Goal: Transaction & Acquisition: Purchase product/service

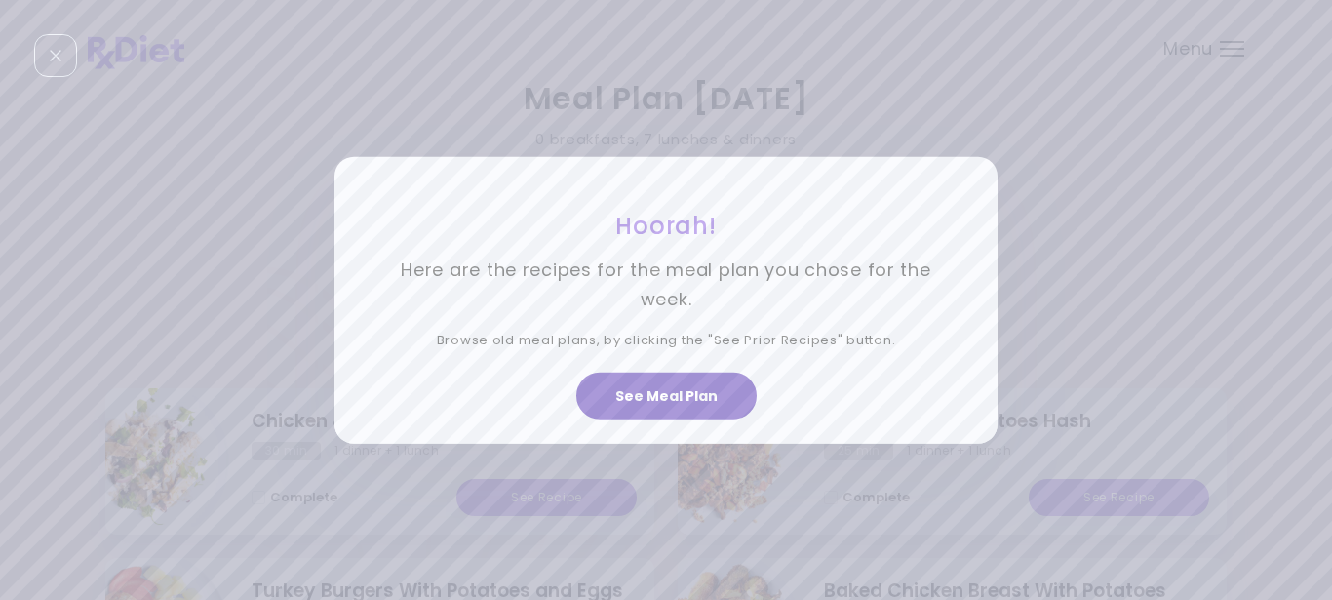
click at [652, 394] on button "See Meal Plan" at bounding box center [666, 395] width 180 height 47
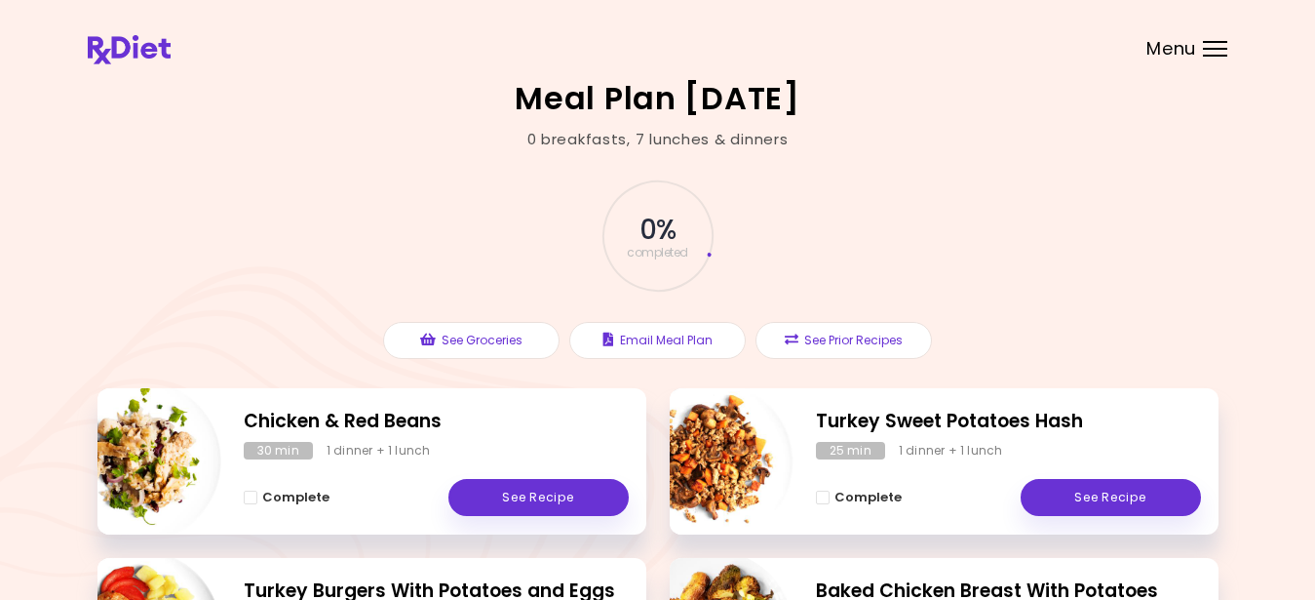
click at [1208, 48] on div at bounding box center [1215, 49] width 24 height 2
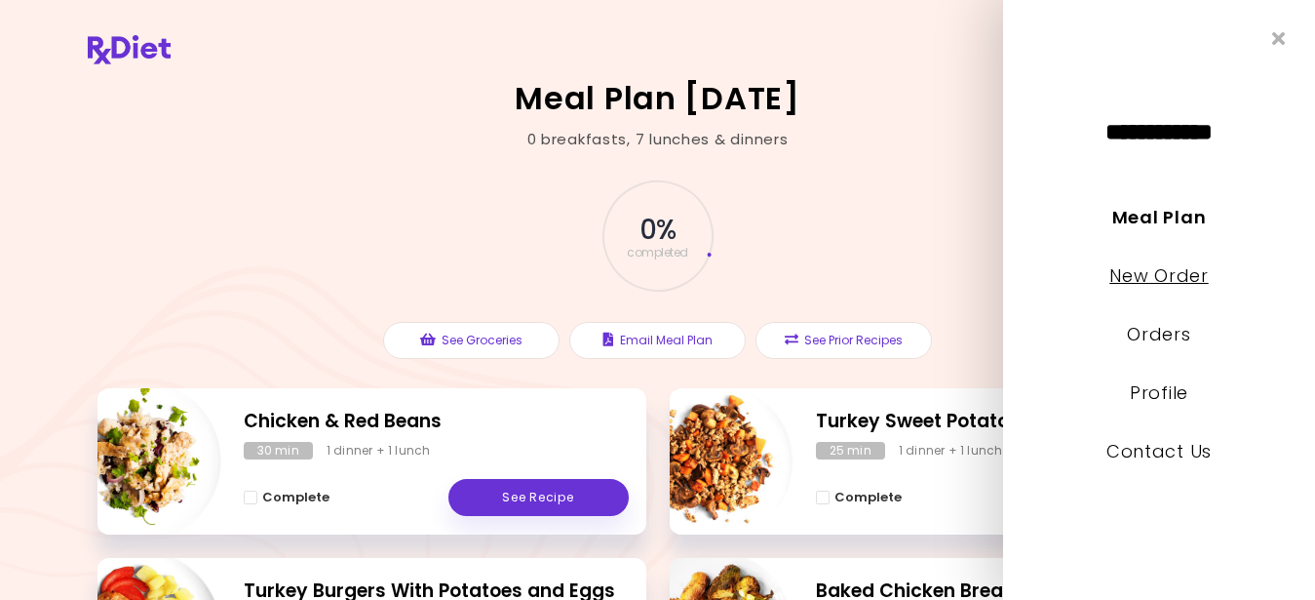
click at [1147, 273] on link "New Order" at bounding box center [1159, 275] width 98 height 24
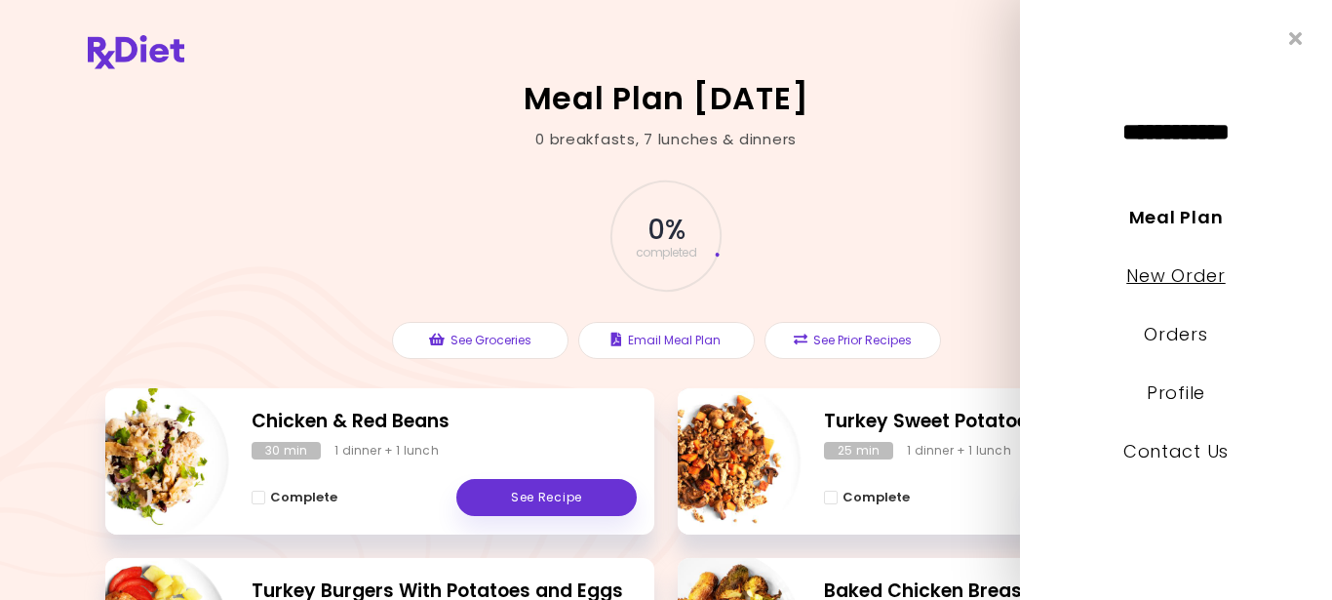
select select "*"
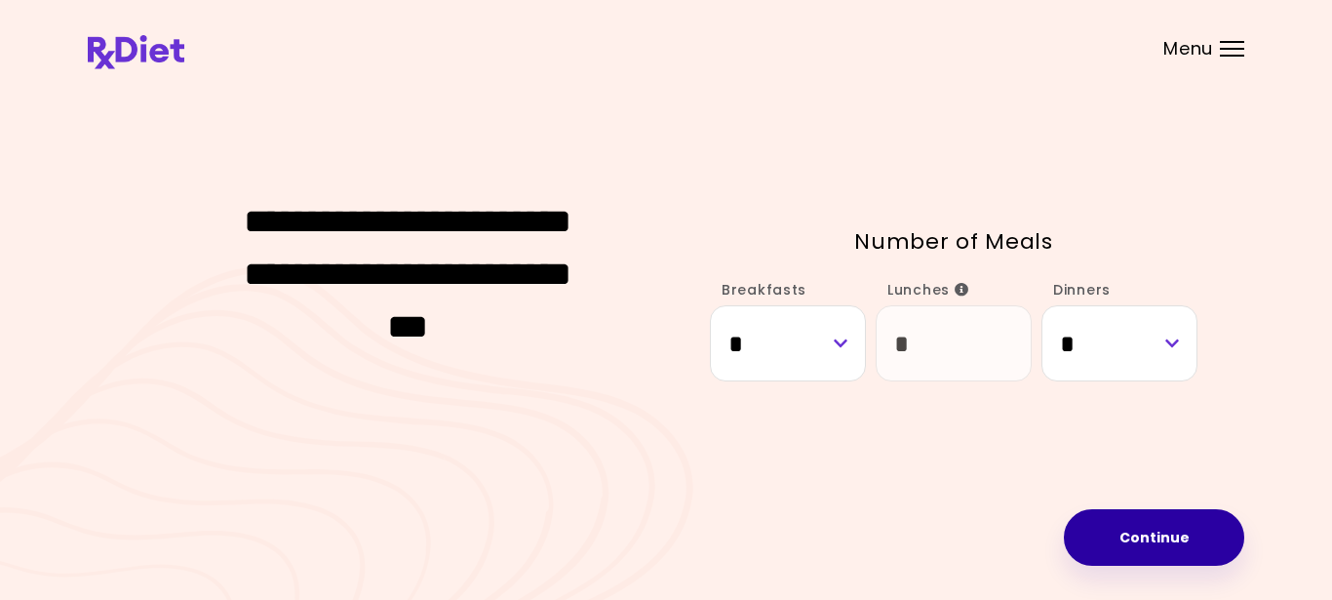
click at [1154, 534] on button "Continue" at bounding box center [1154, 537] width 180 height 57
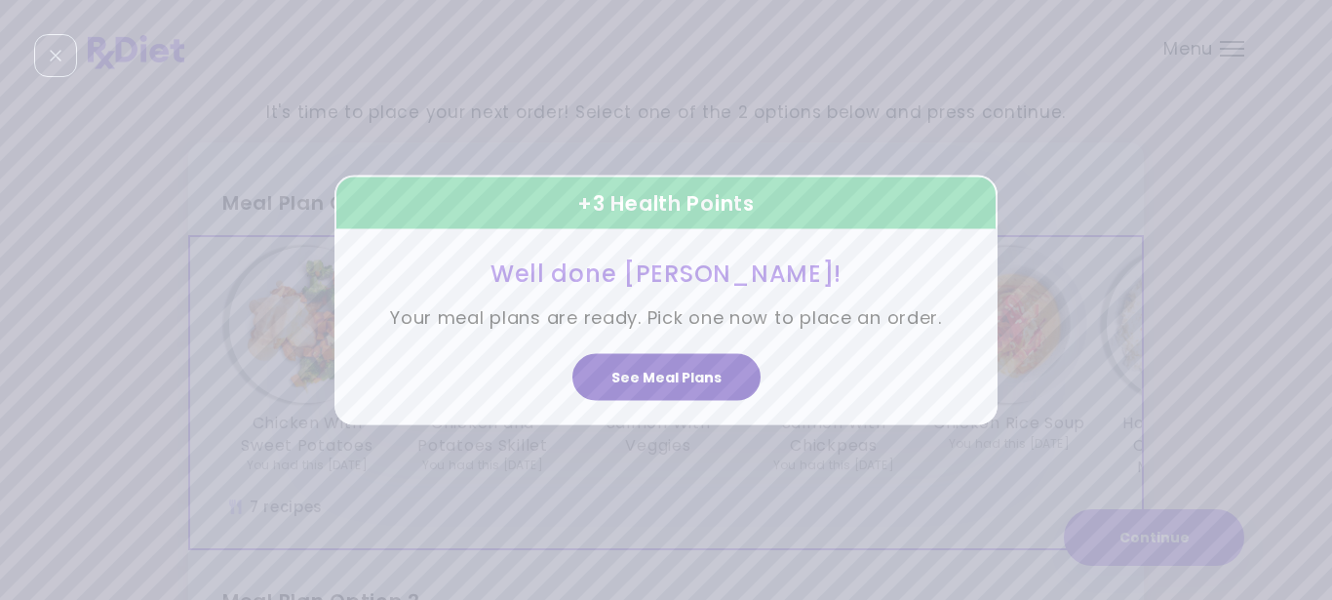
click at [645, 378] on button "See Meal Plans" at bounding box center [666, 377] width 188 height 47
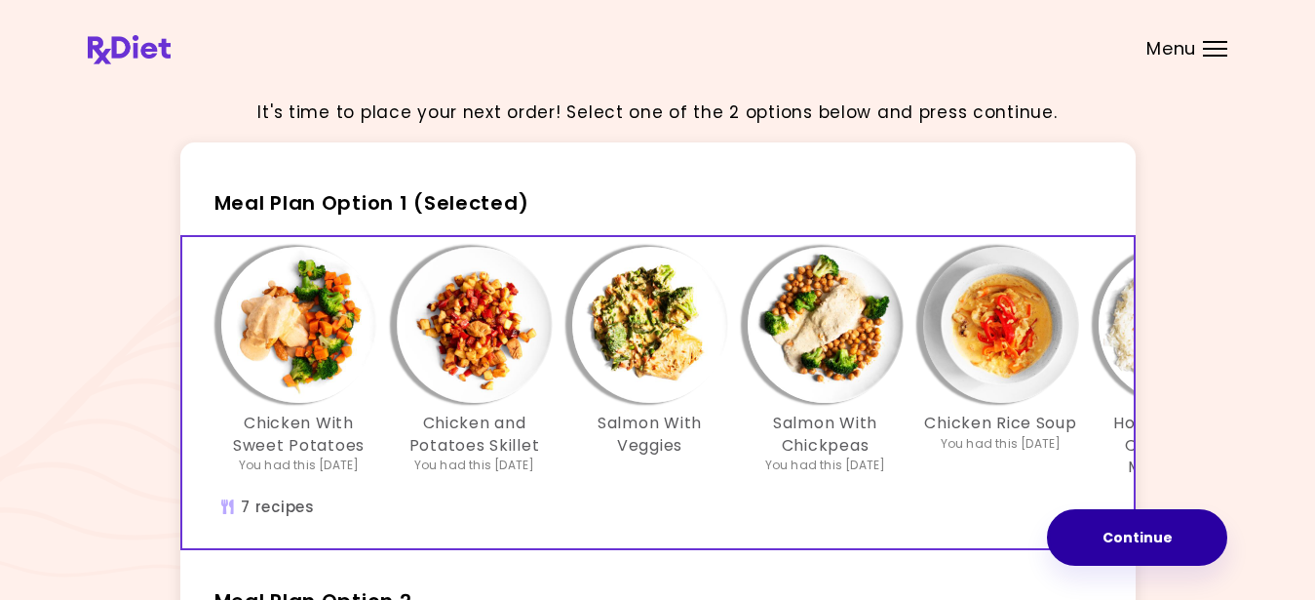
click at [1127, 539] on button "Continue" at bounding box center [1137, 537] width 180 height 57
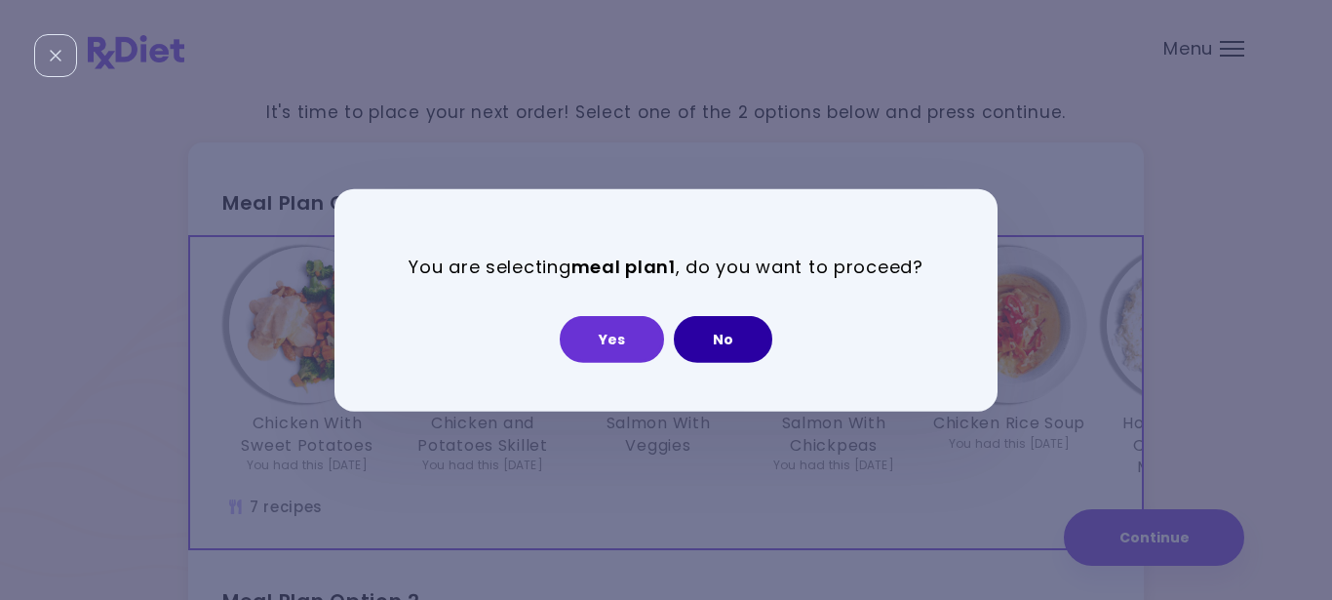
click at [738, 333] on button "No" at bounding box center [723, 339] width 98 height 47
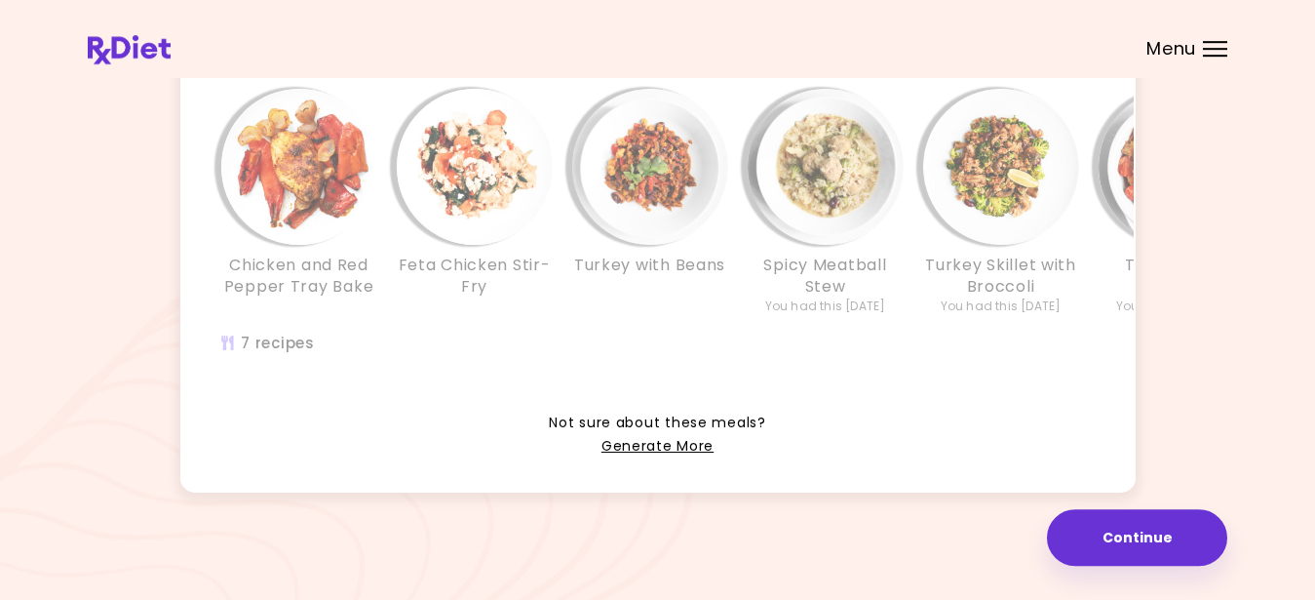
scroll to position [590, 0]
click at [615, 286] on div "Turkey with Beans" at bounding box center [651, 202] width 176 height 227
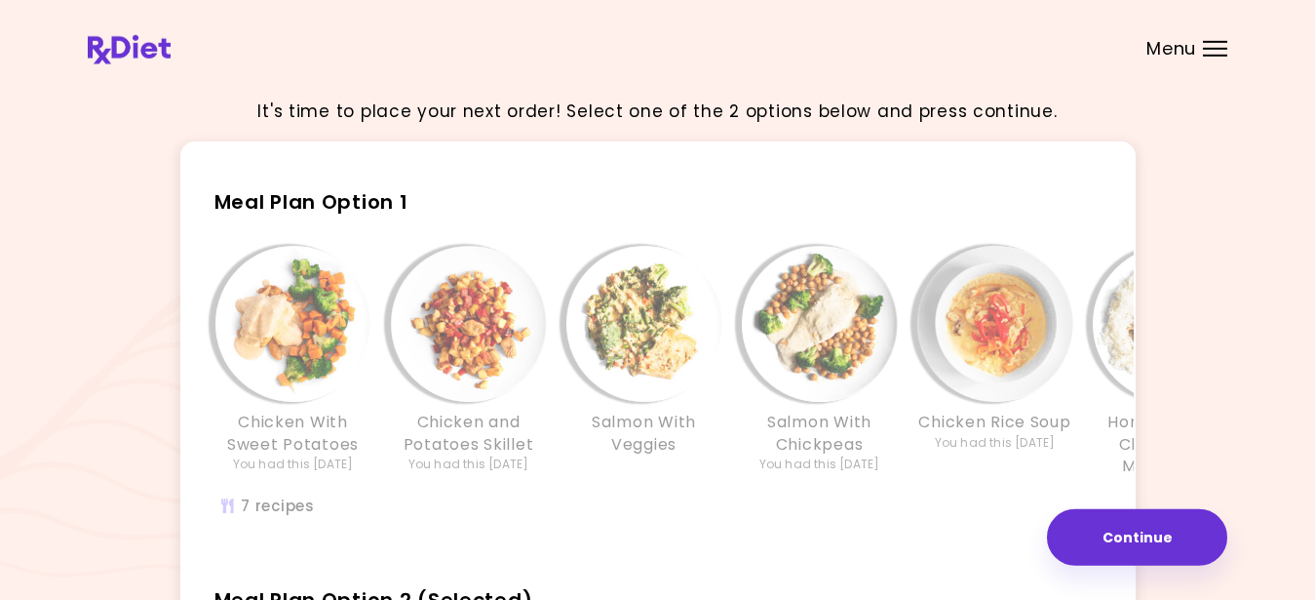
scroll to position [0, 0]
click at [579, 445] on h3 "Salmon With Veggies" at bounding box center [645, 434] width 156 height 44
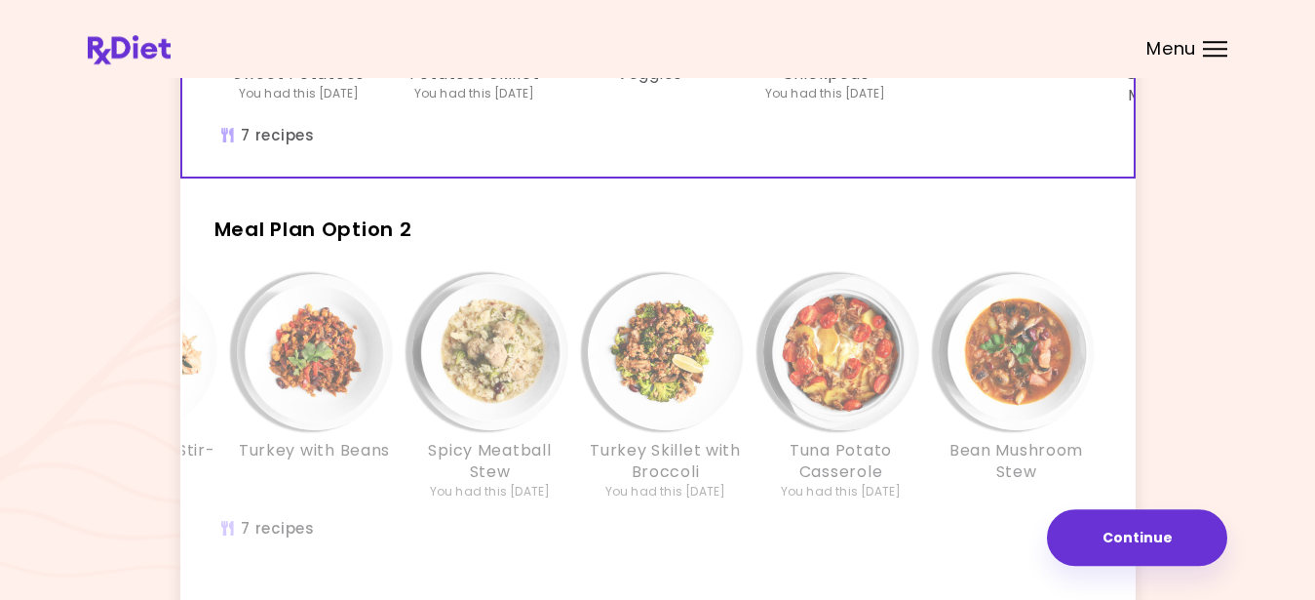
scroll to position [375, 0]
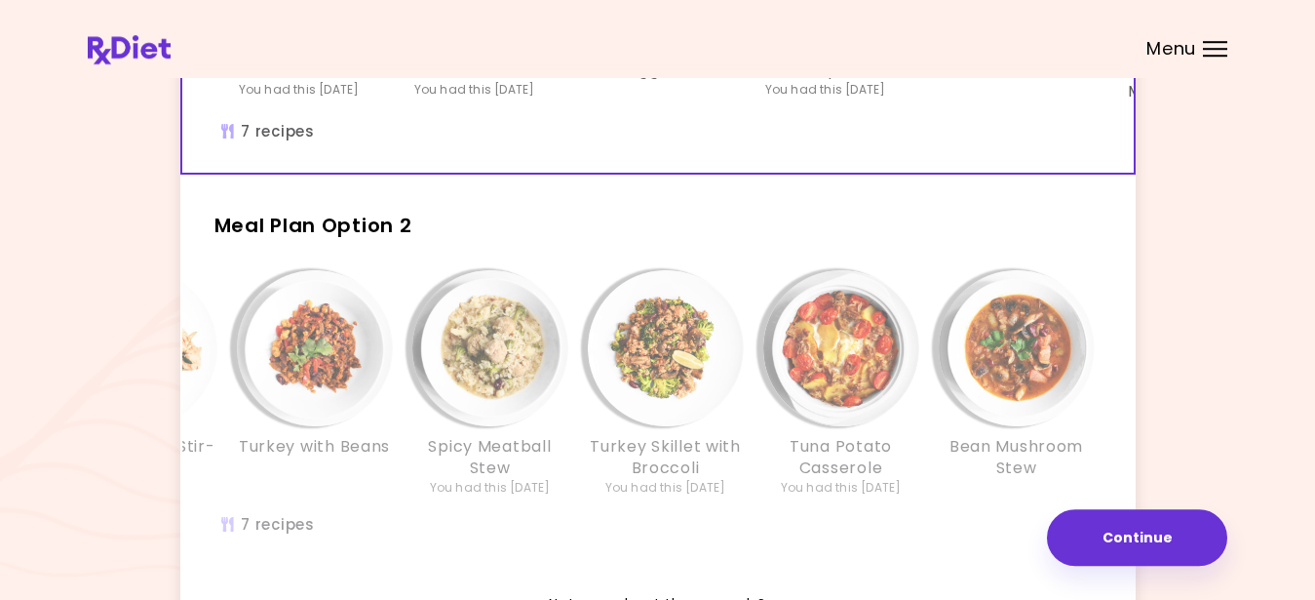
click at [597, 265] on div "Meal Plan Option 2 Chicken and Red Pepper Tray Bake Feta Chicken Stir-Fry Turke…" at bounding box center [658, 379] width 956 height 377
click at [551, 272] on div "Meal Plan Option 2 Chicken and Red Pepper Tray Bake Feta Chicken Stir-Fry Turke…" at bounding box center [658, 379] width 956 height 377
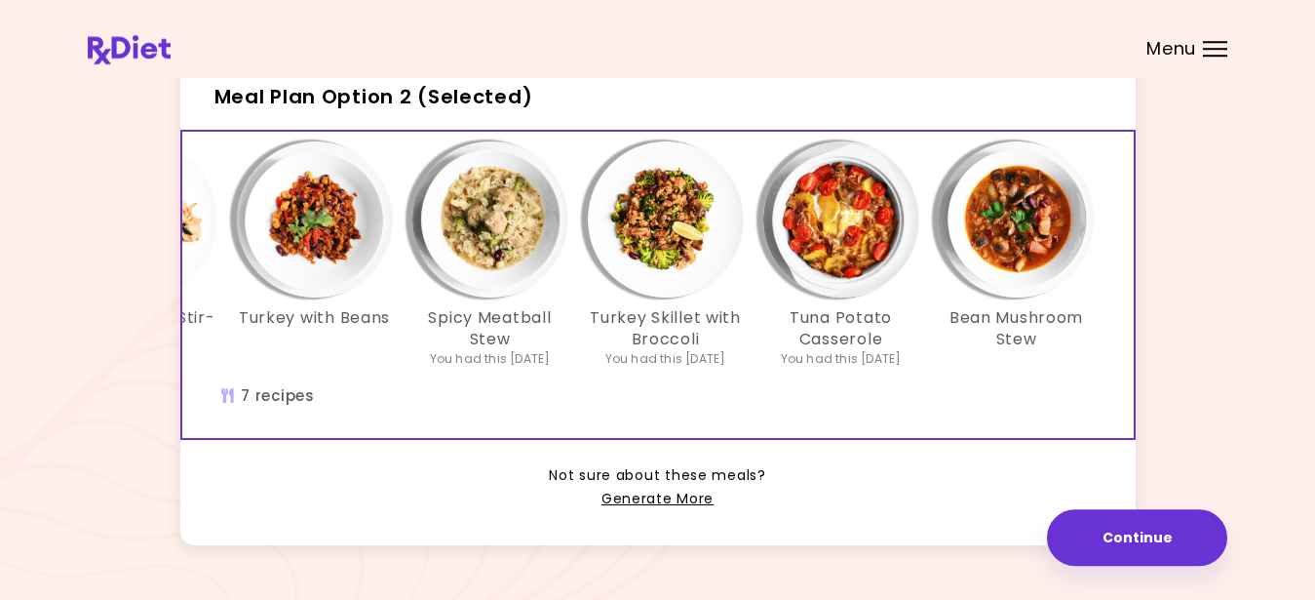
scroll to position [502, 0]
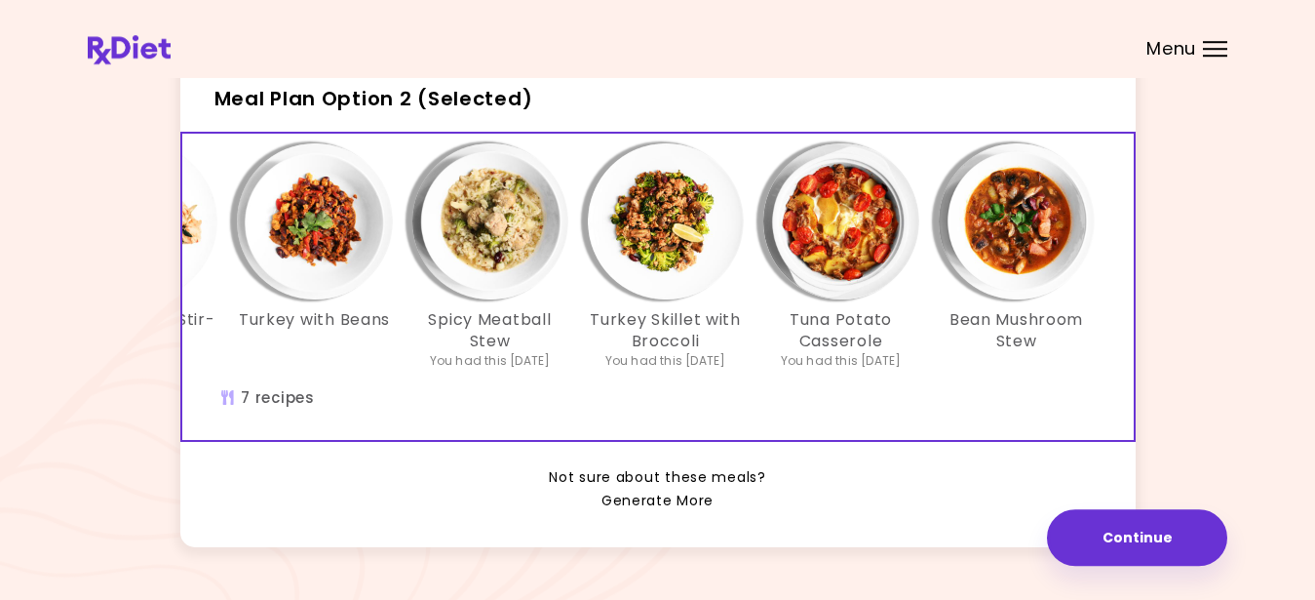
click at [671, 513] on link "Generate More" at bounding box center [658, 501] width 112 height 23
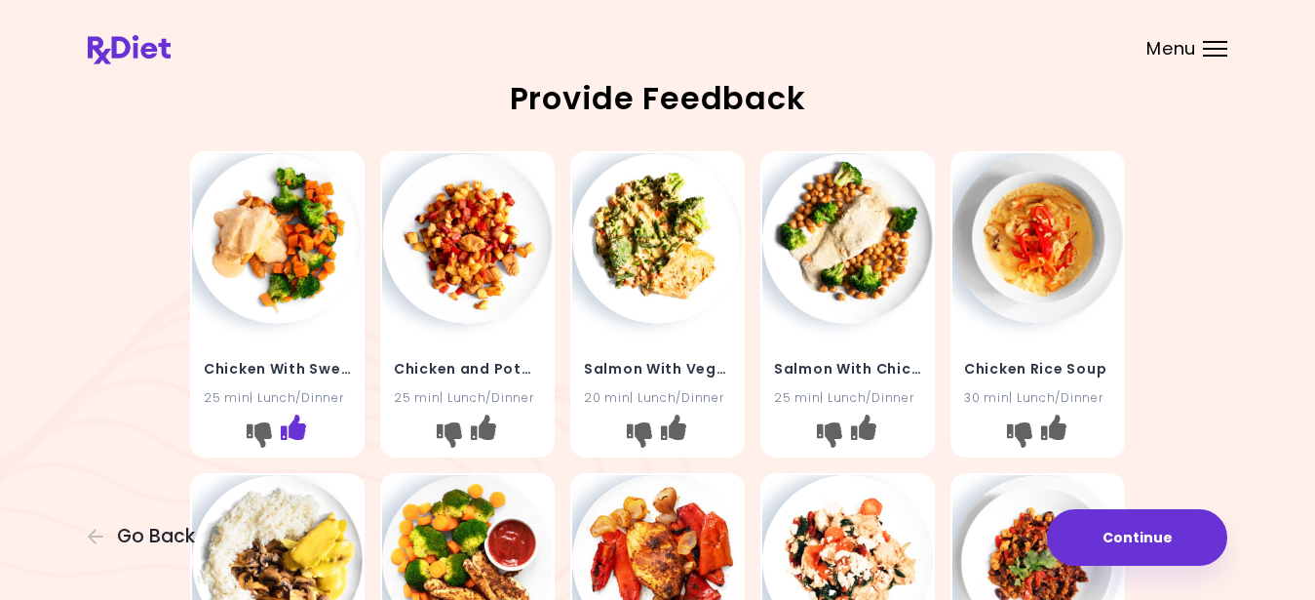
click at [296, 429] on icon "I like this recipe" at bounding box center [293, 426] width 25 height 25
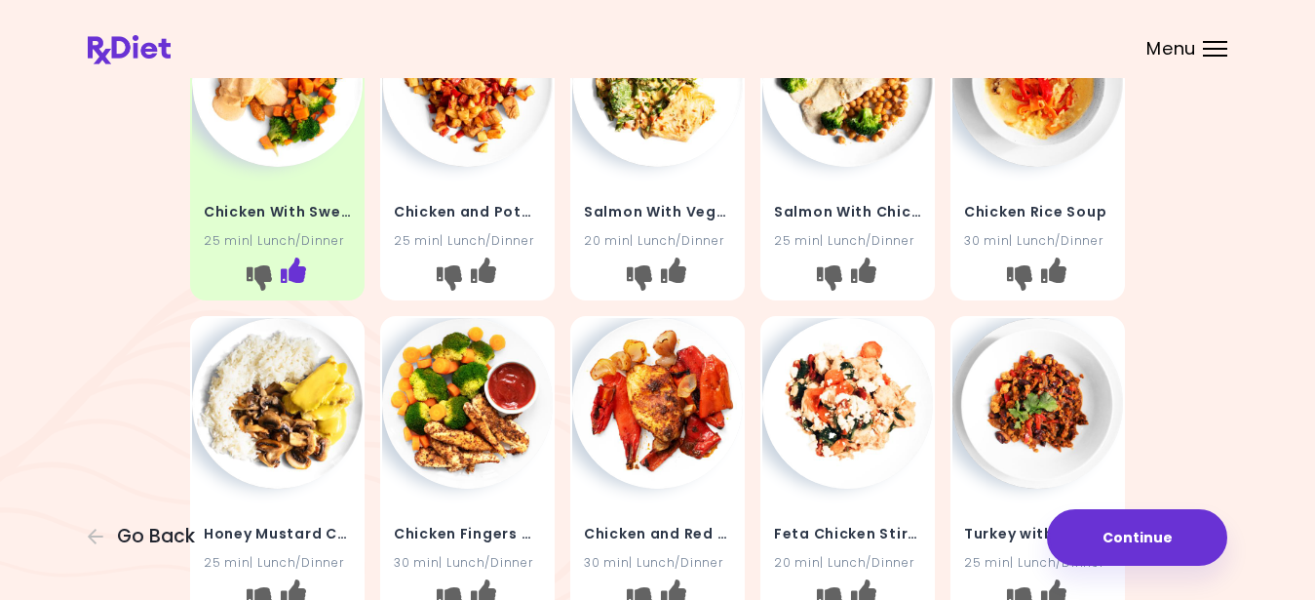
scroll to position [188, 0]
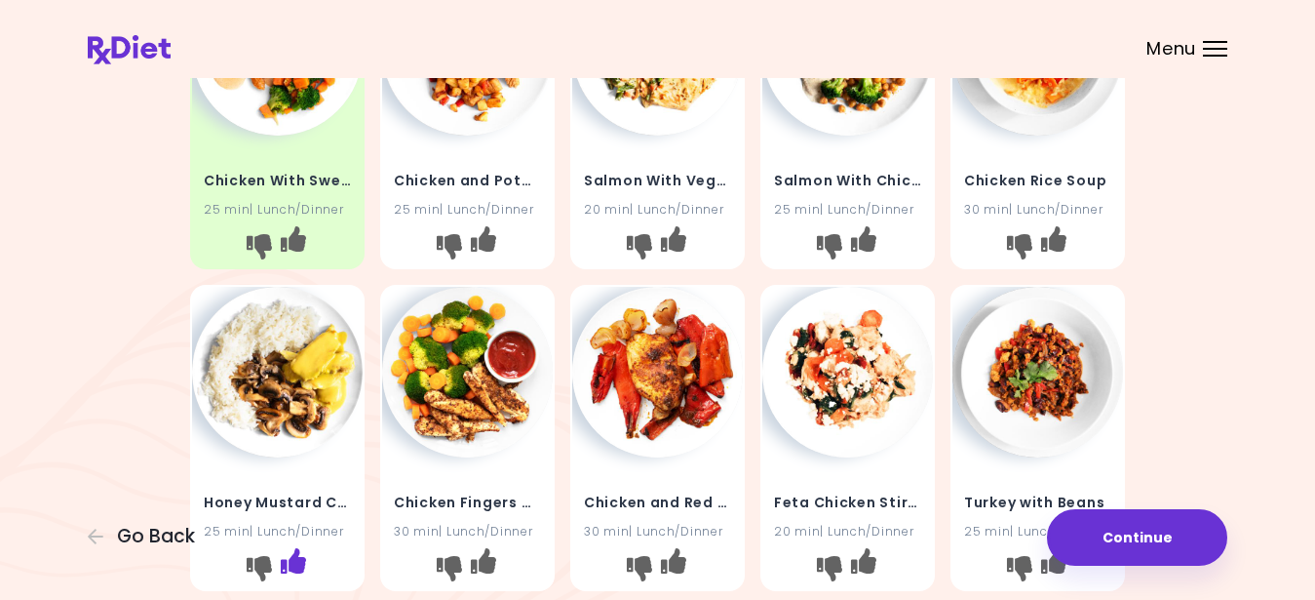
click at [301, 564] on icon "I like this recipe" at bounding box center [293, 559] width 25 height 25
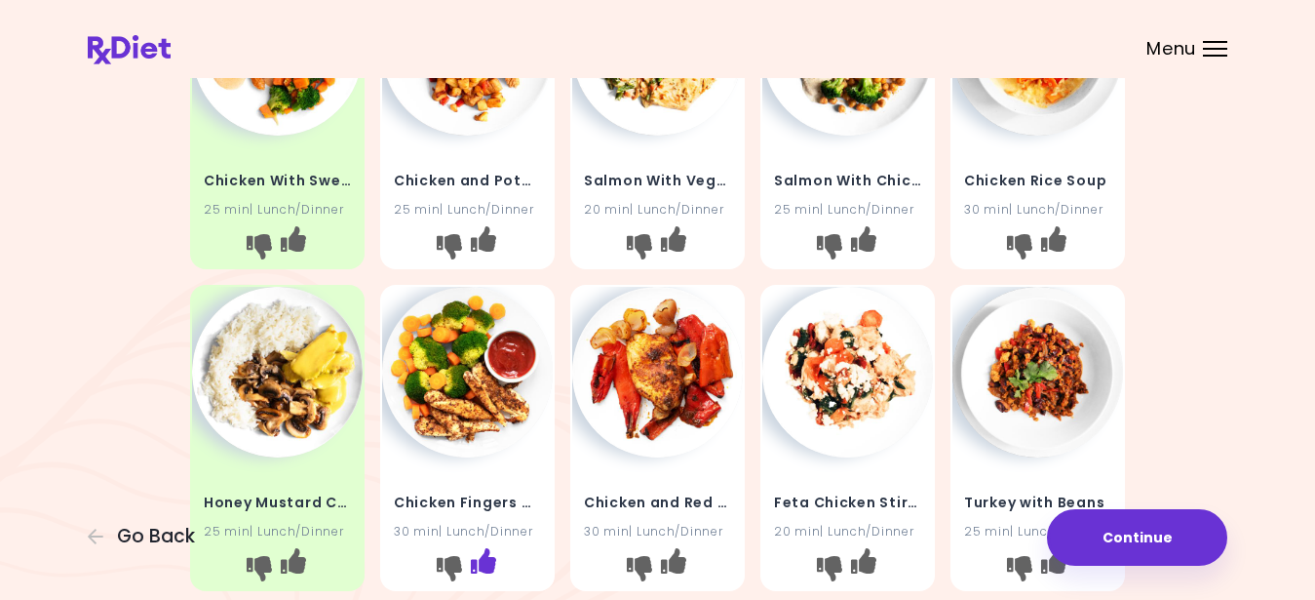
click at [489, 562] on icon "I like this recipe" at bounding box center [483, 559] width 25 height 25
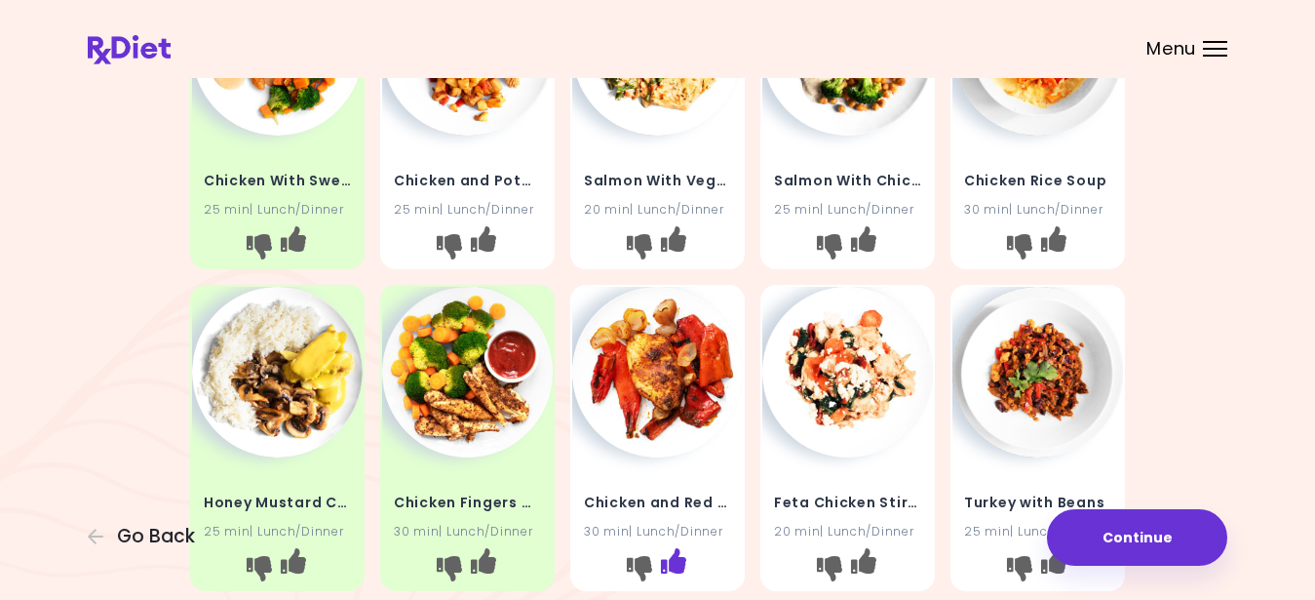
click at [686, 561] on icon "I like this recipe" at bounding box center [673, 559] width 25 height 25
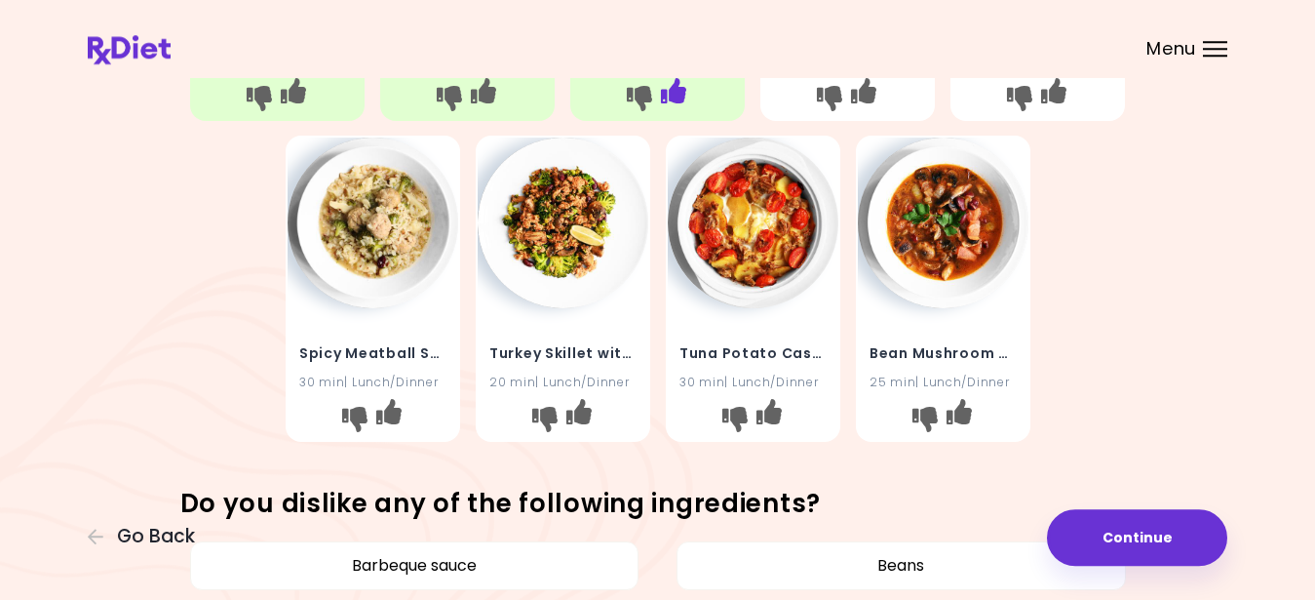
scroll to position [659, 0]
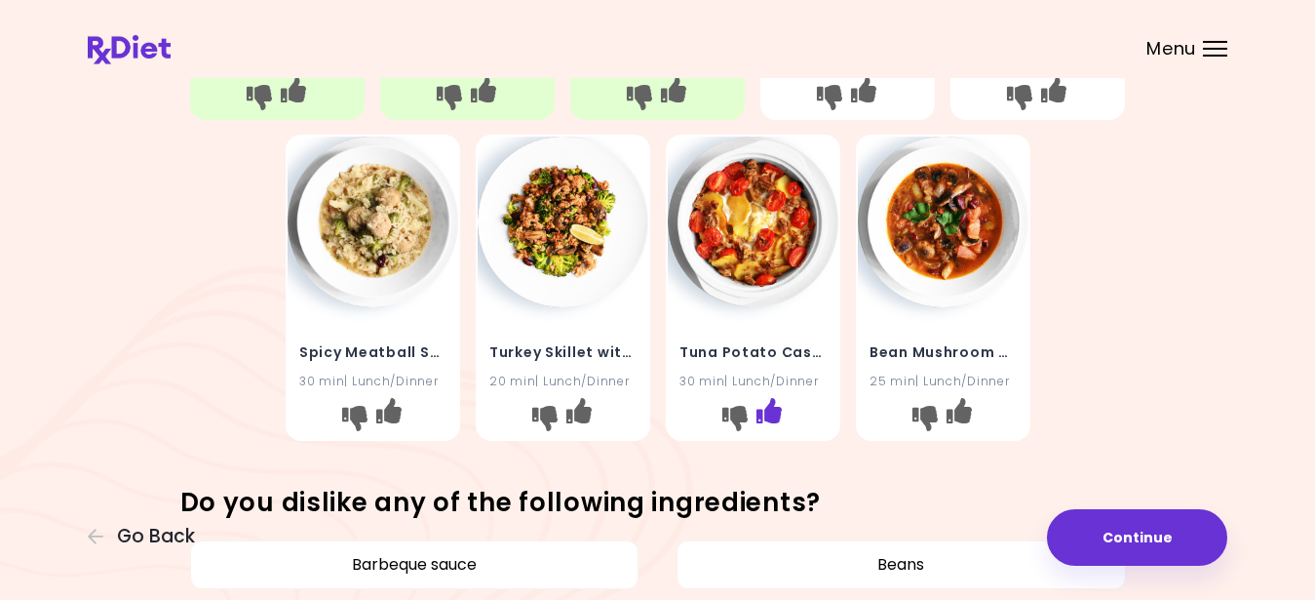
click at [779, 409] on icon "I like this recipe" at bounding box center [768, 410] width 25 height 25
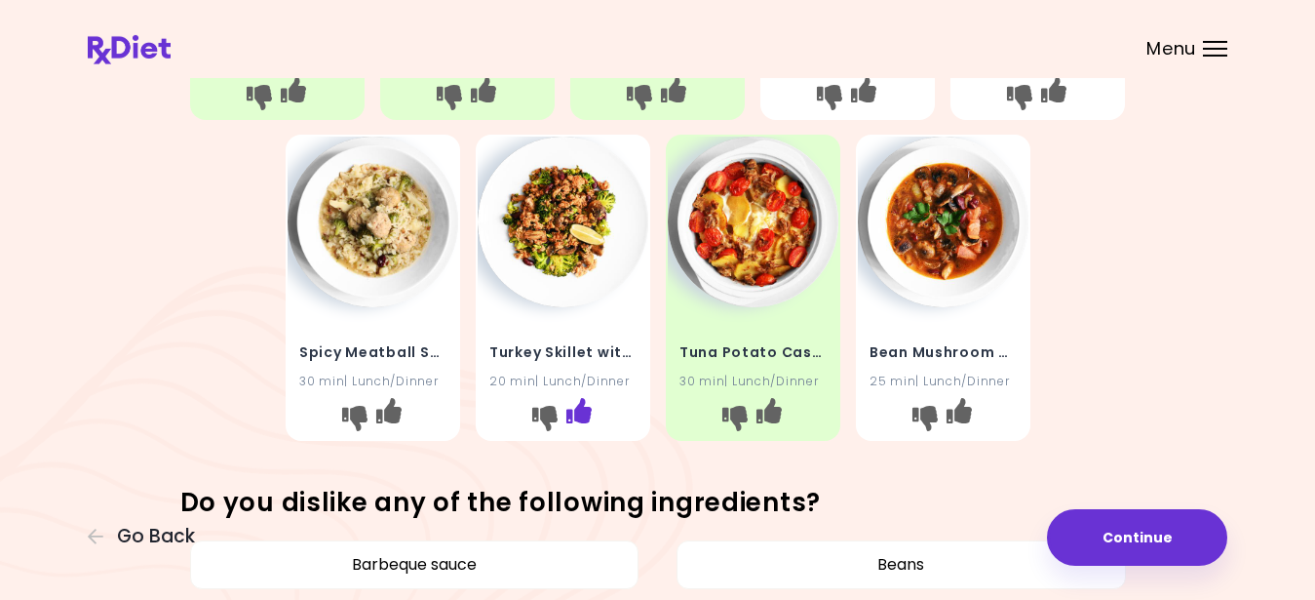
click at [589, 410] on icon "I like this recipe" at bounding box center [578, 410] width 25 height 25
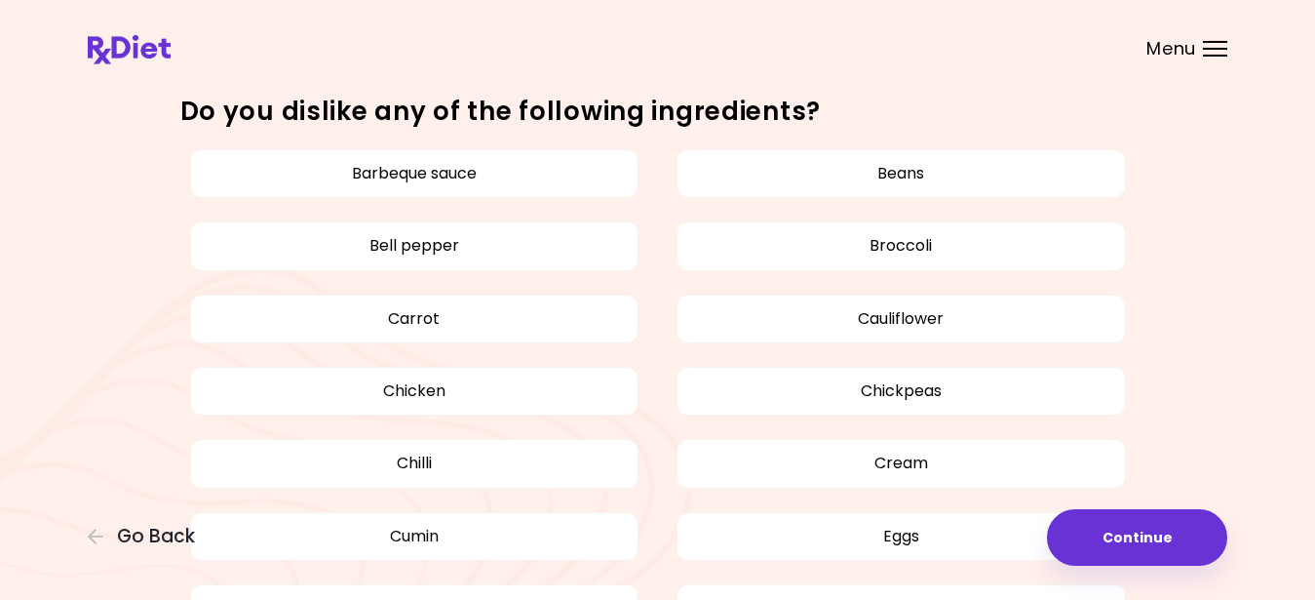
scroll to position [1053, 0]
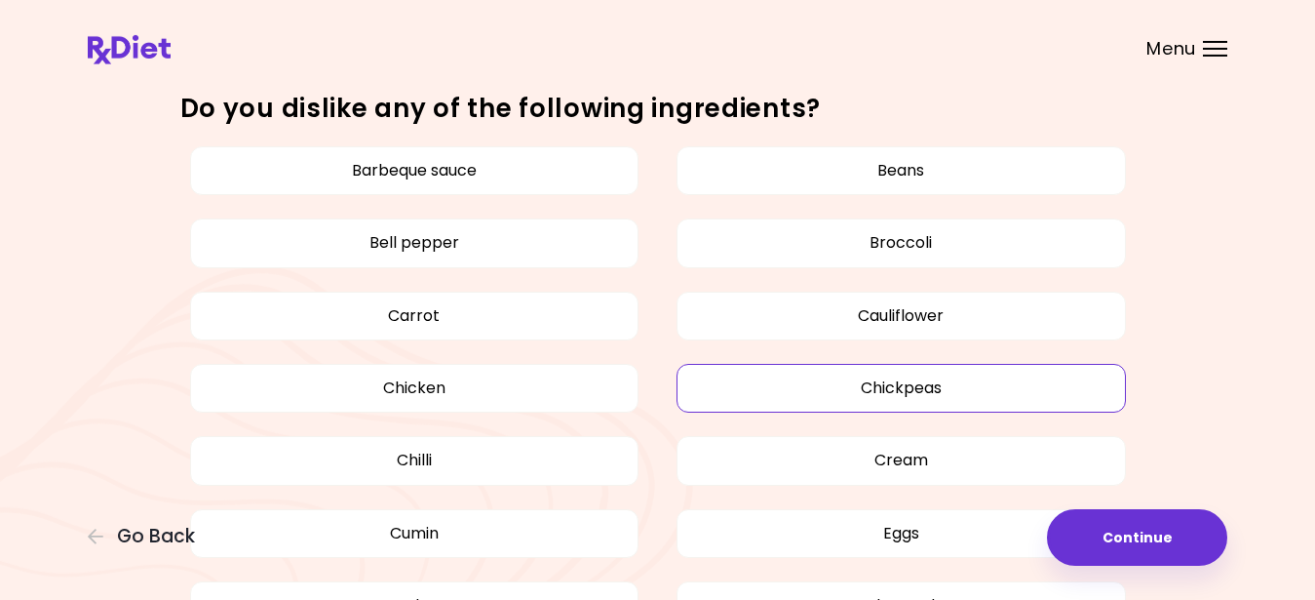
click at [915, 391] on button "Chickpeas" at bounding box center [902, 388] width 450 height 49
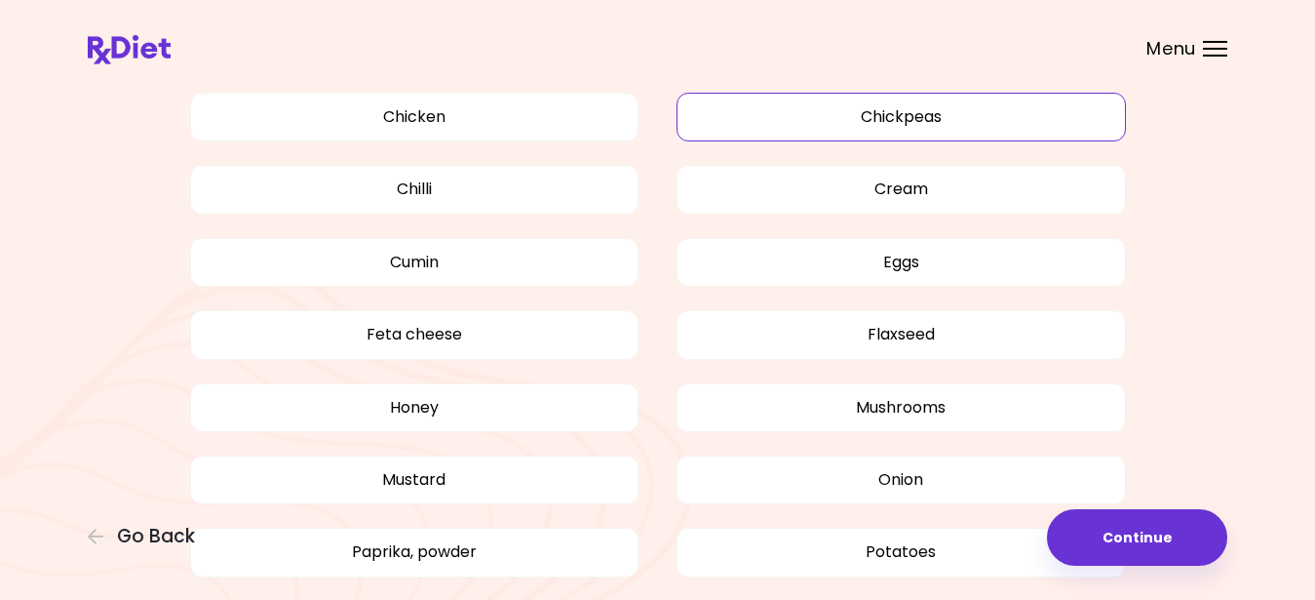
scroll to position [1327, 0]
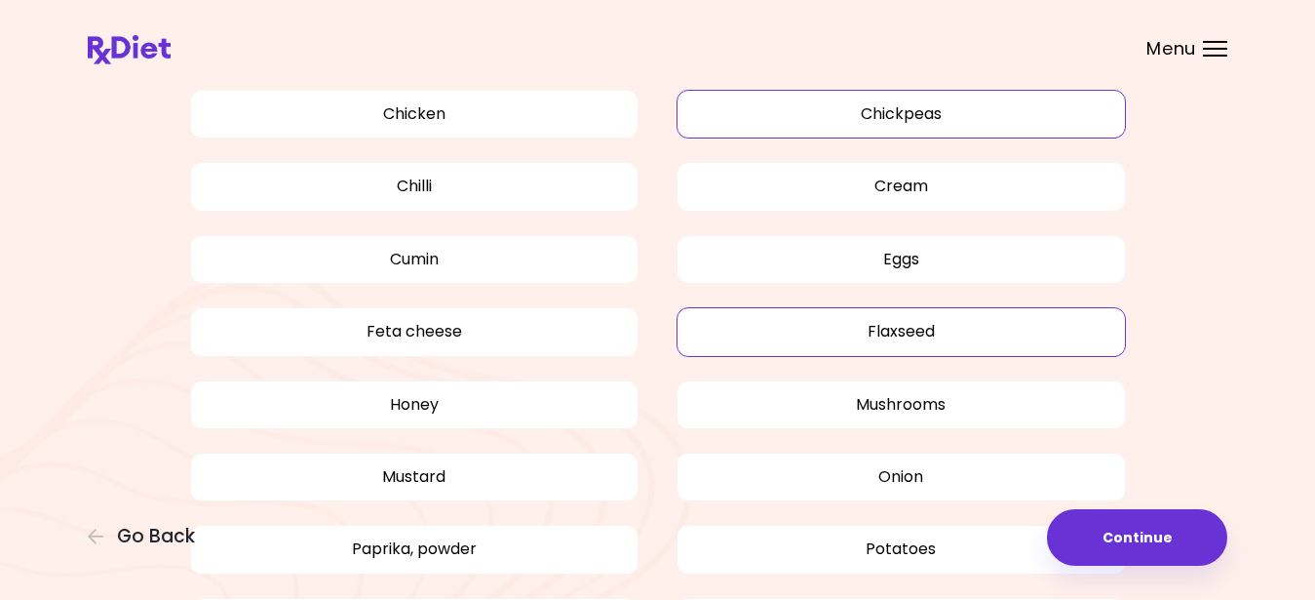
click at [921, 328] on button "Flaxseed" at bounding box center [902, 331] width 450 height 49
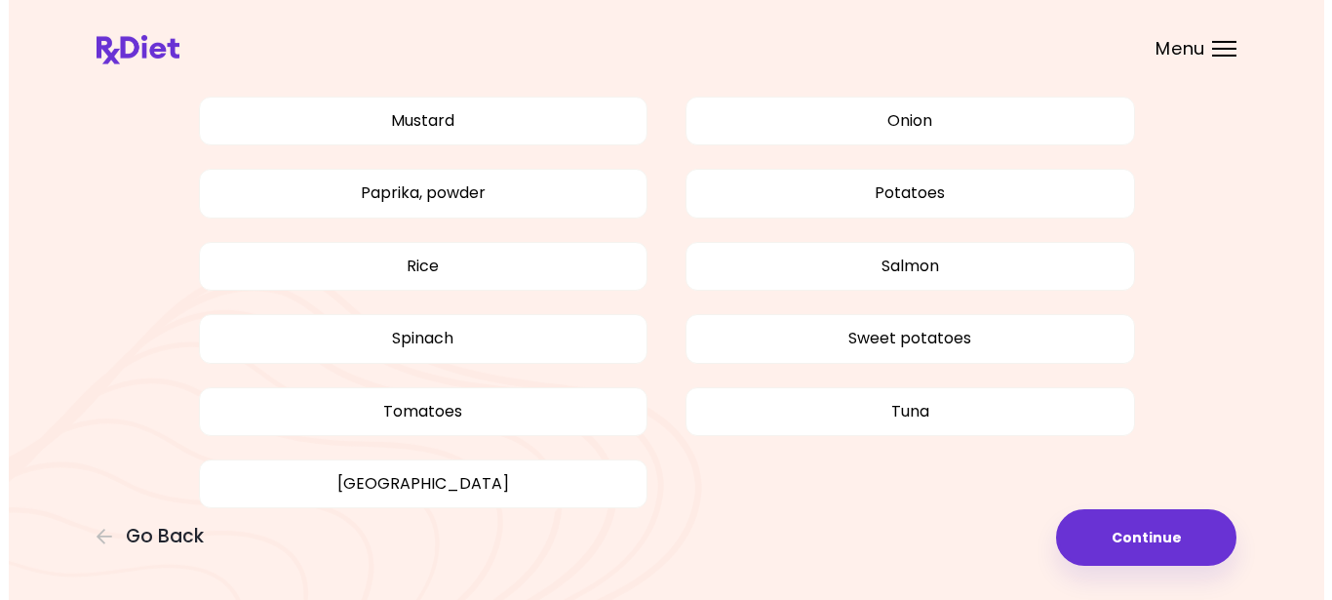
scroll to position [1710, 0]
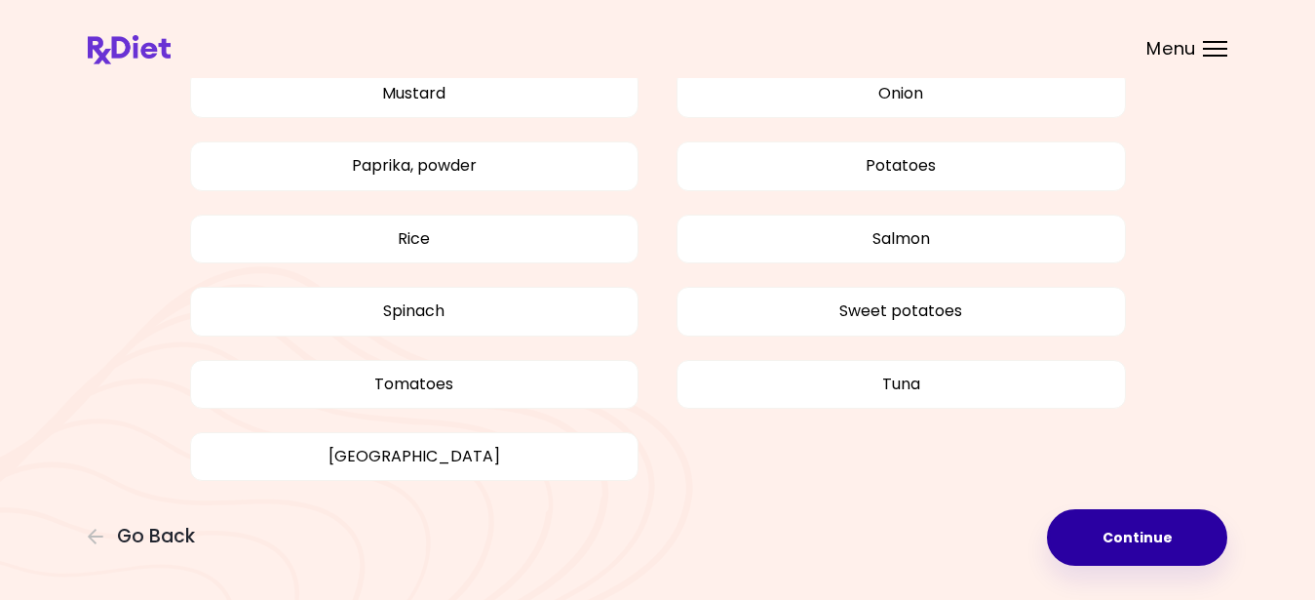
click at [1135, 532] on button "Continue" at bounding box center [1137, 537] width 180 height 57
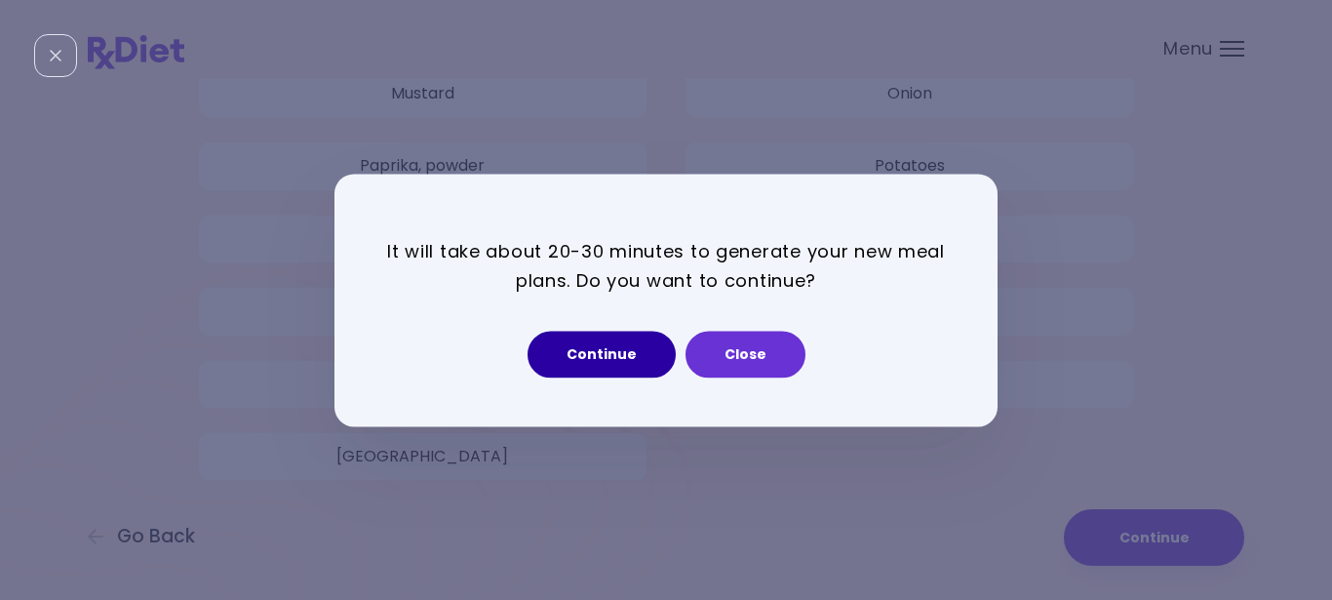
click at [610, 363] on button "Continue" at bounding box center [602, 354] width 148 height 47
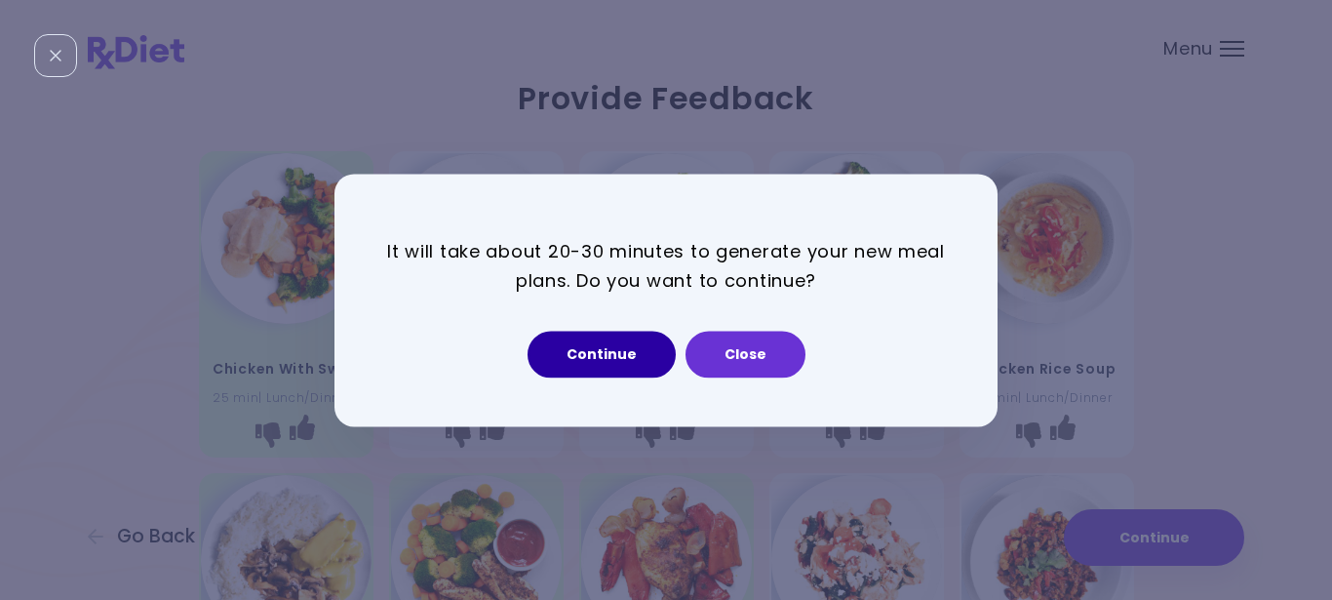
select select "*"
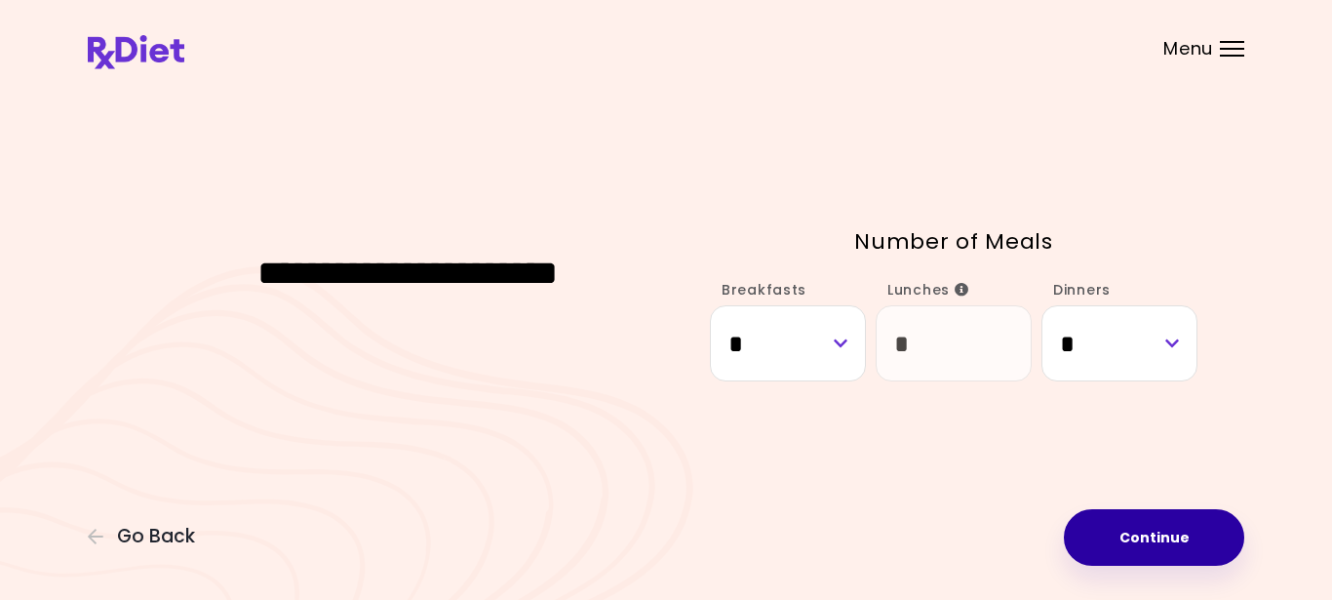
click at [1160, 548] on button "Continue" at bounding box center [1154, 537] width 180 height 57
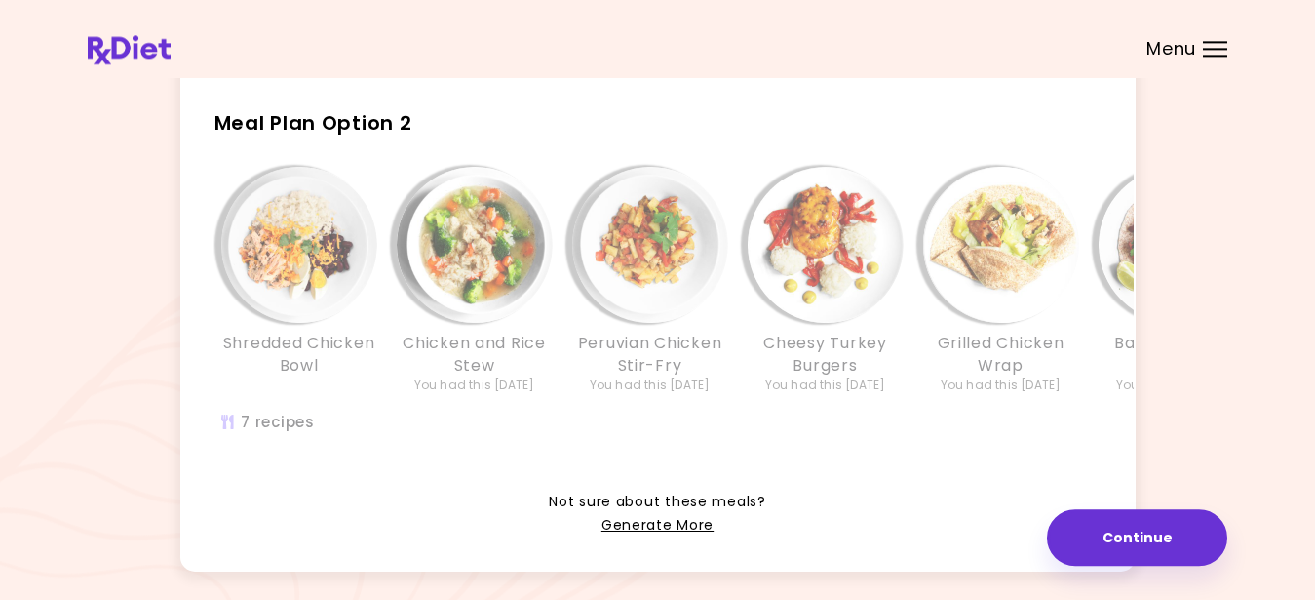
scroll to position [478, 0]
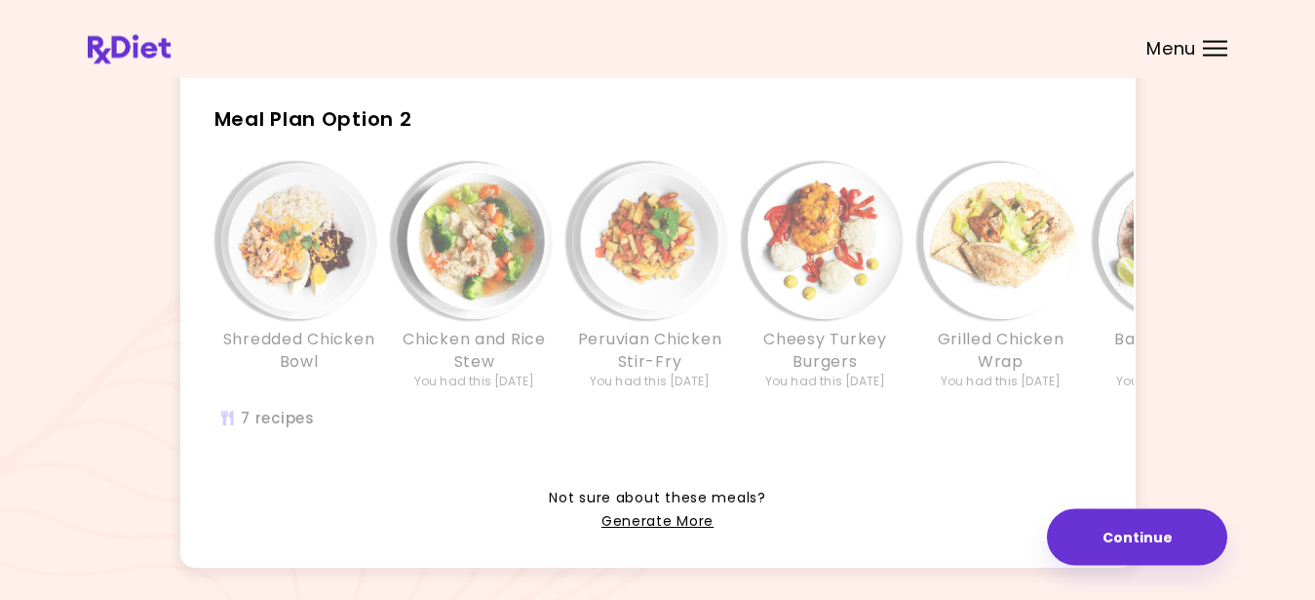
click at [369, 372] on h3 "Shredded Chicken Bowl" at bounding box center [299, 351] width 156 height 44
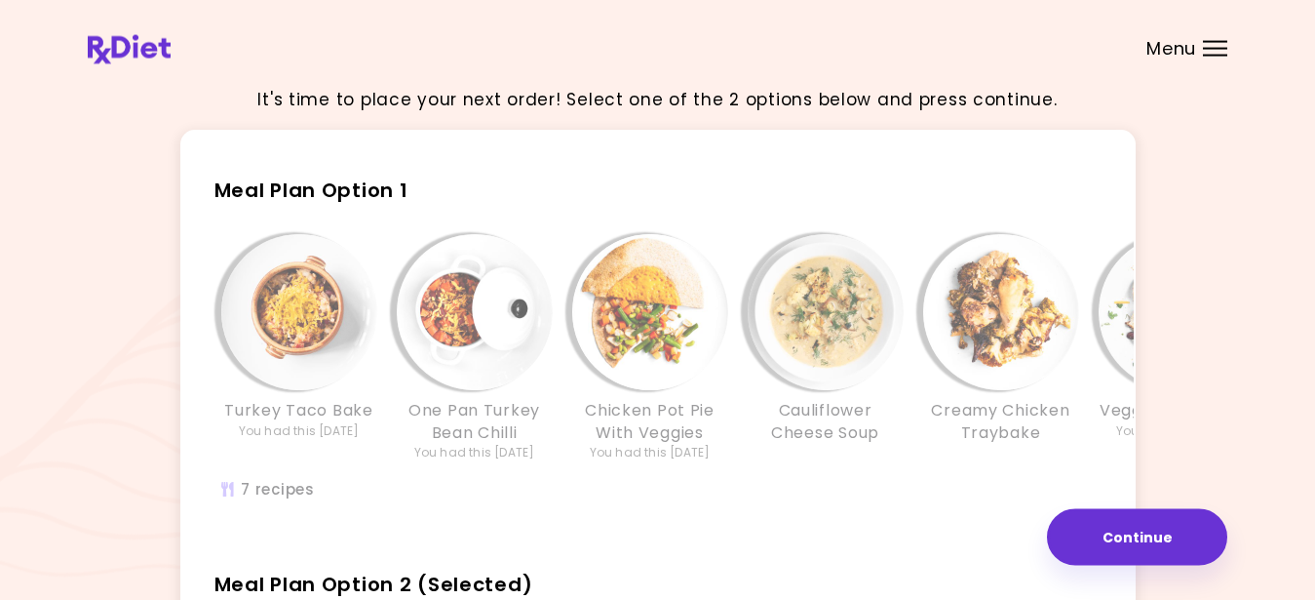
scroll to position [0, 0]
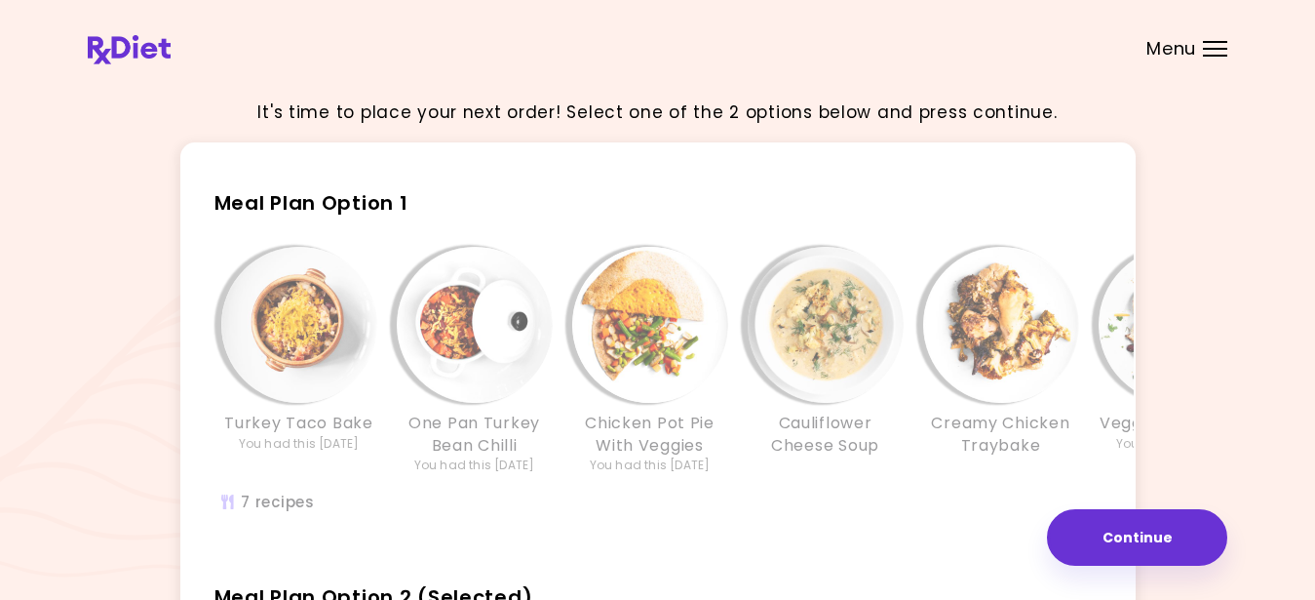
click at [615, 494] on div "Turkey Taco Bake You had this 19 days ago One Pan Turkey Bean Chilli You had th…" at bounding box center [825, 390] width 1287 height 307
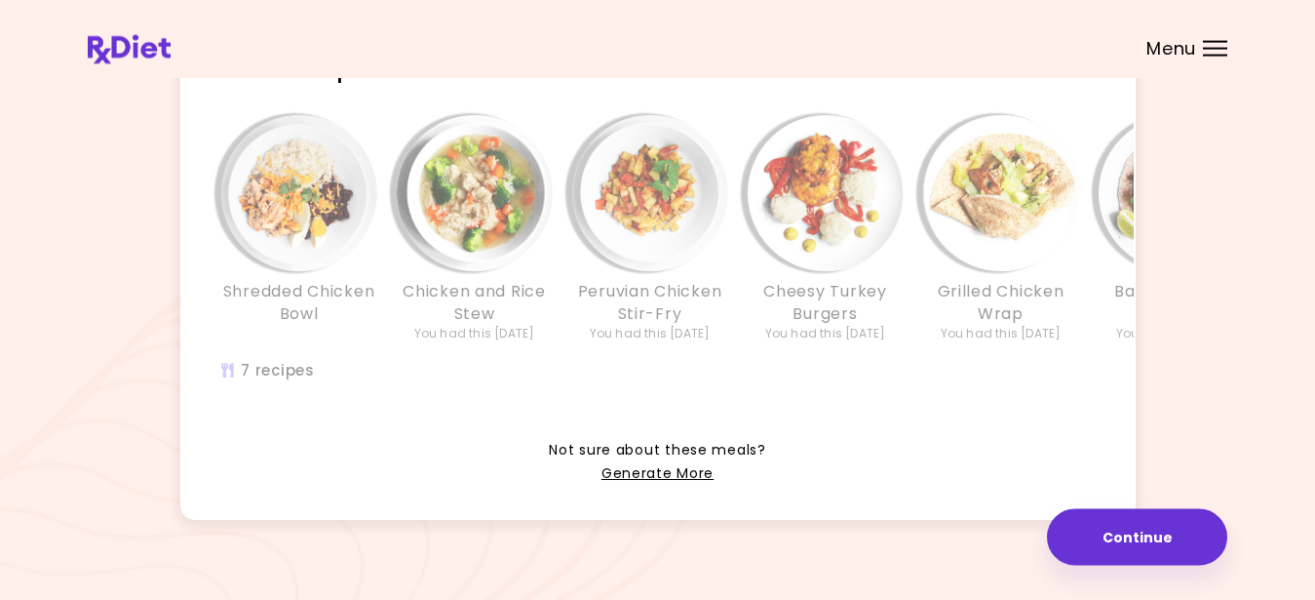
scroll to position [528, 0]
click at [689, 398] on div "Shredded Chicken Bowl Chicken and Rice Stew You had this 4 weeks ago Peruvian C…" at bounding box center [825, 256] width 1287 height 307
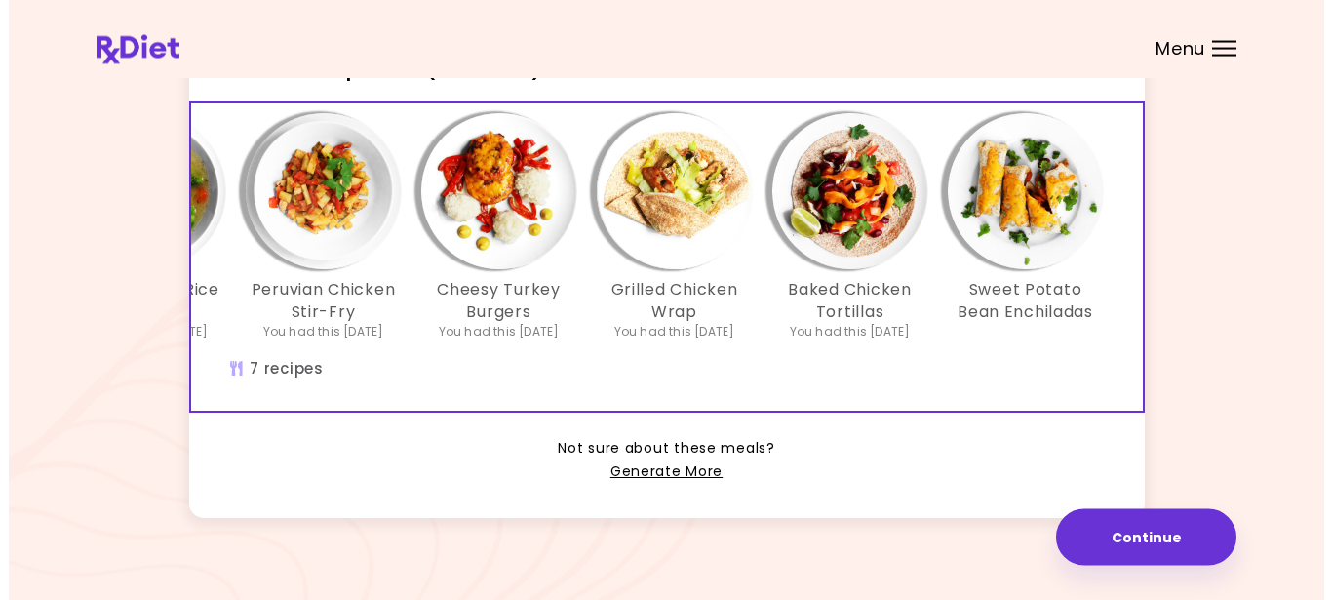
scroll to position [0, 333]
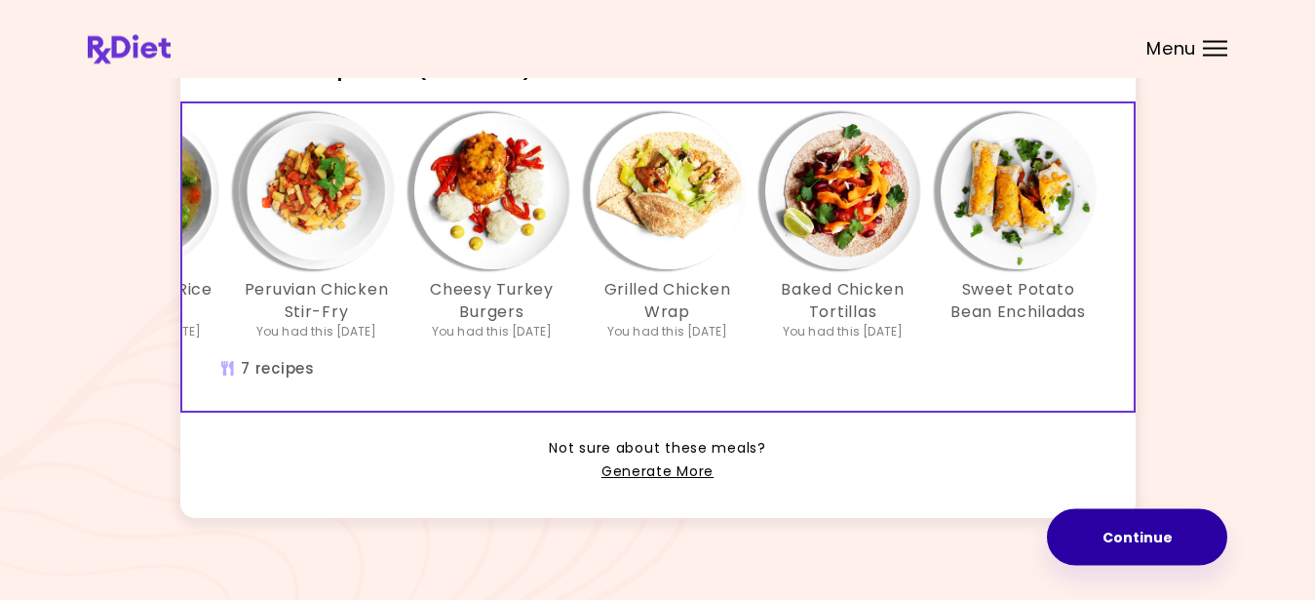
click at [1124, 539] on button "Continue" at bounding box center [1137, 537] width 180 height 57
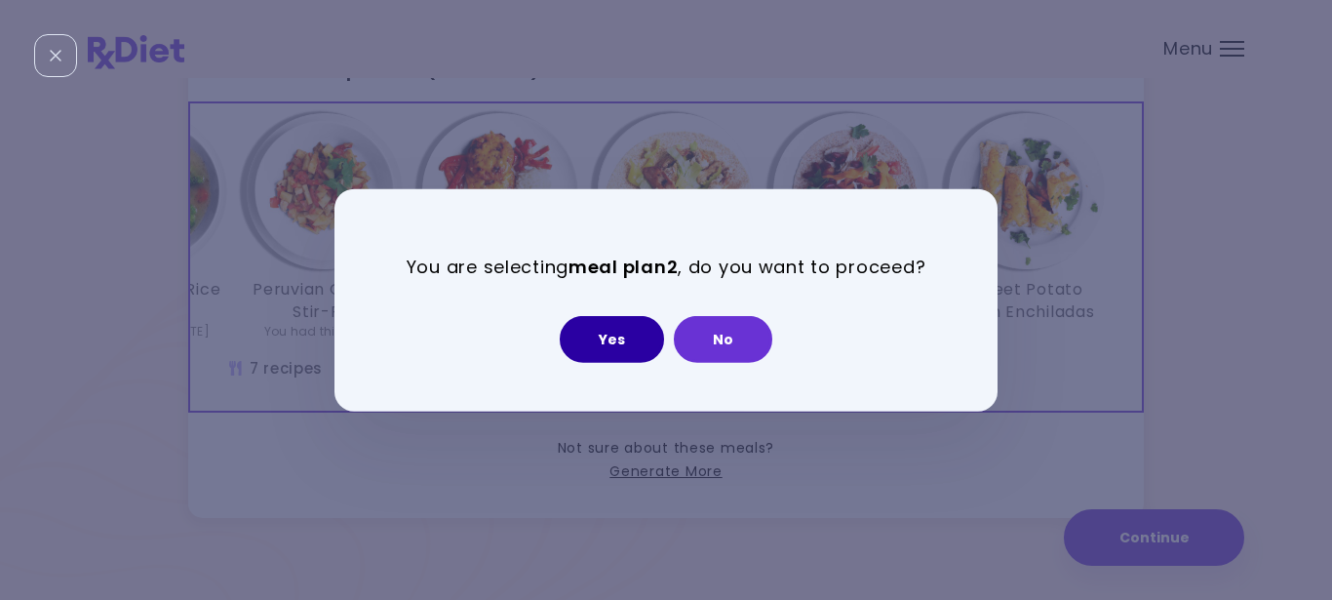
click at [618, 345] on button "Yes" at bounding box center [612, 339] width 104 height 47
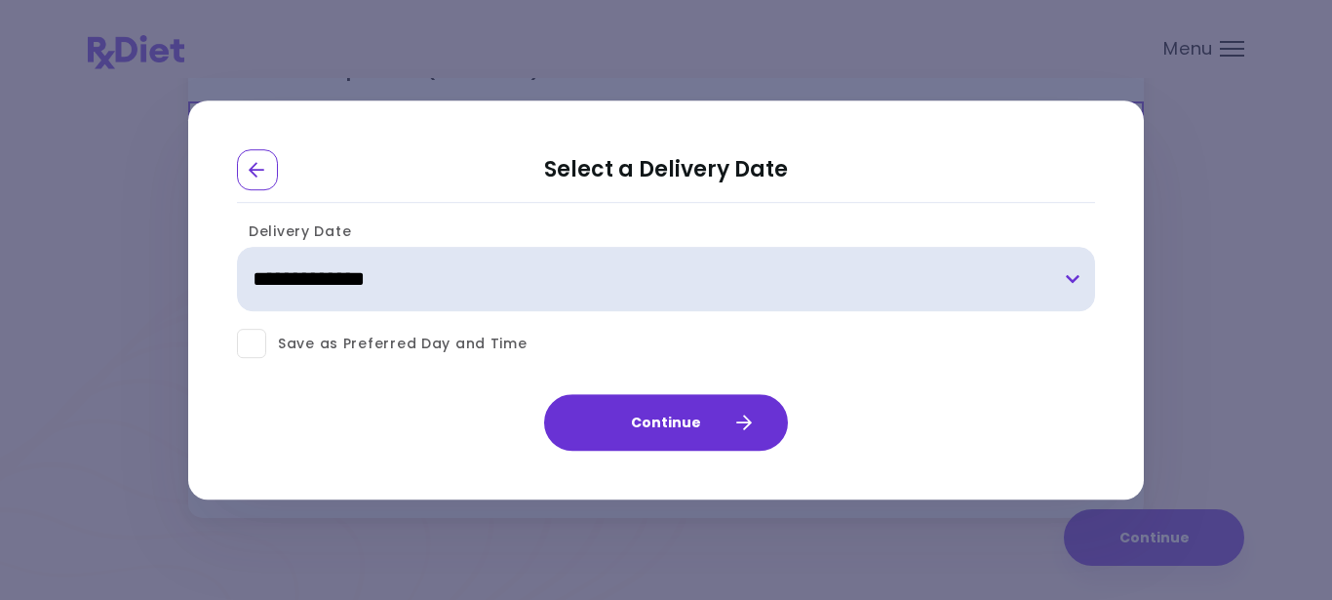
click at [1074, 271] on select "**********" at bounding box center [666, 280] width 858 height 64
select select "**********"
click option "**********" at bounding box center [0, 0] width 0 height 0
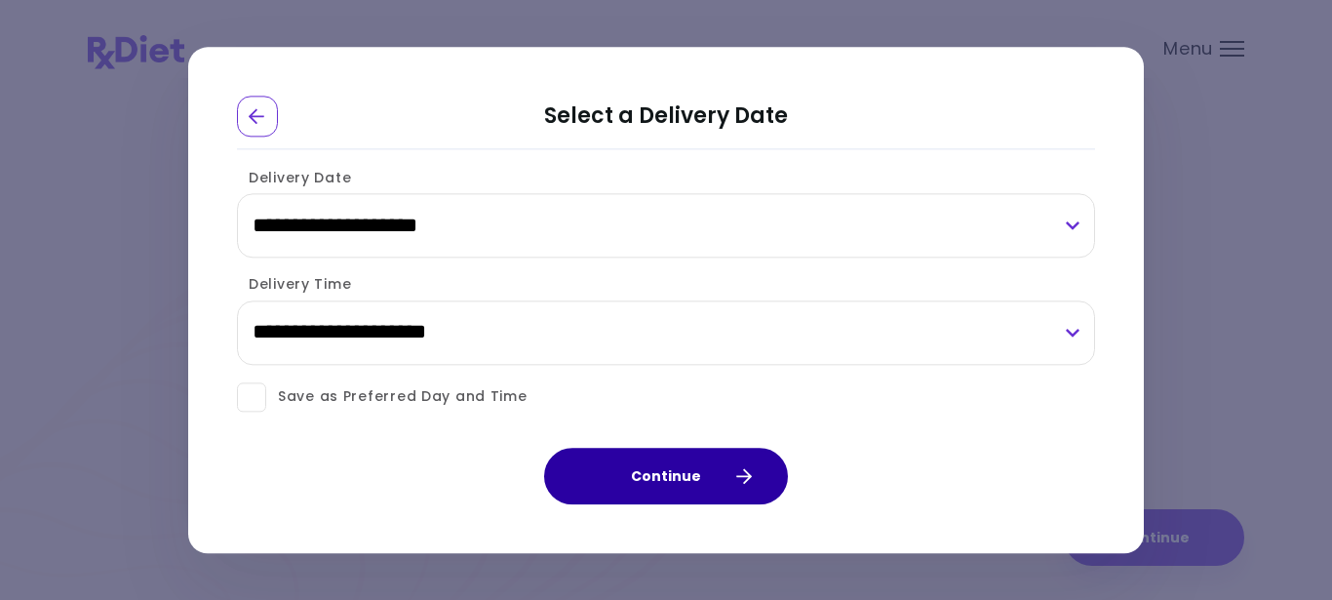
click at [739, 482] on icon "button" at bounding box center [743, 476] width 18 height 18
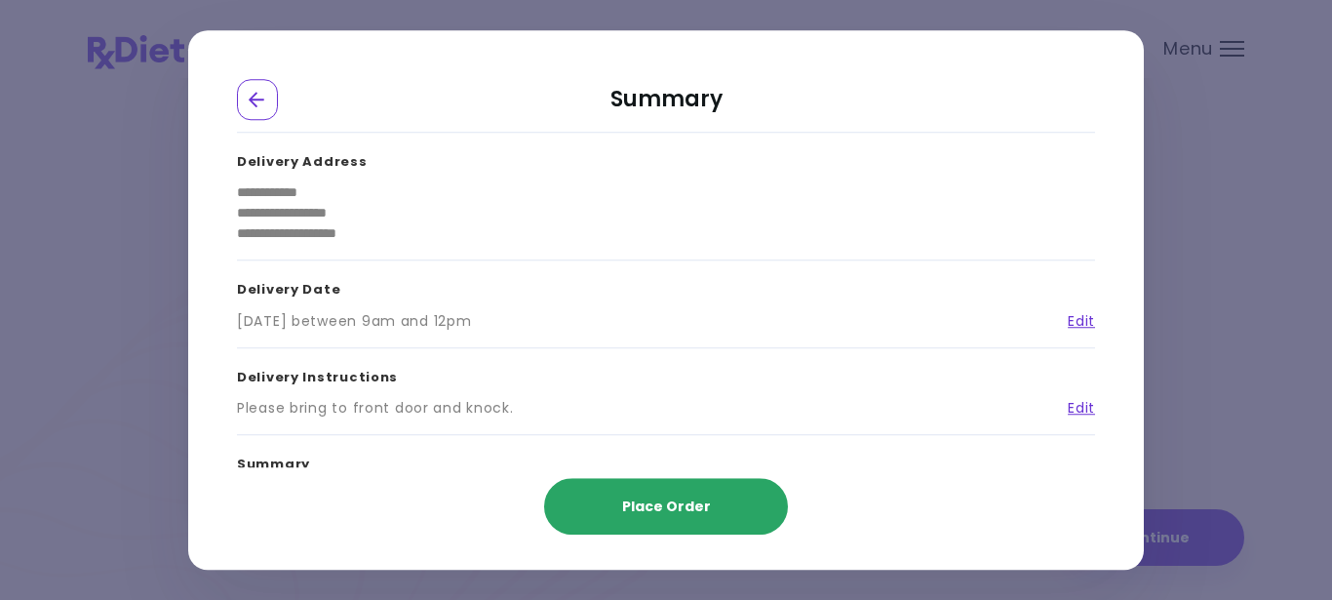
click at [681, 507] on span "Place Order" at bounding box center [666, 506] width 89 height 20
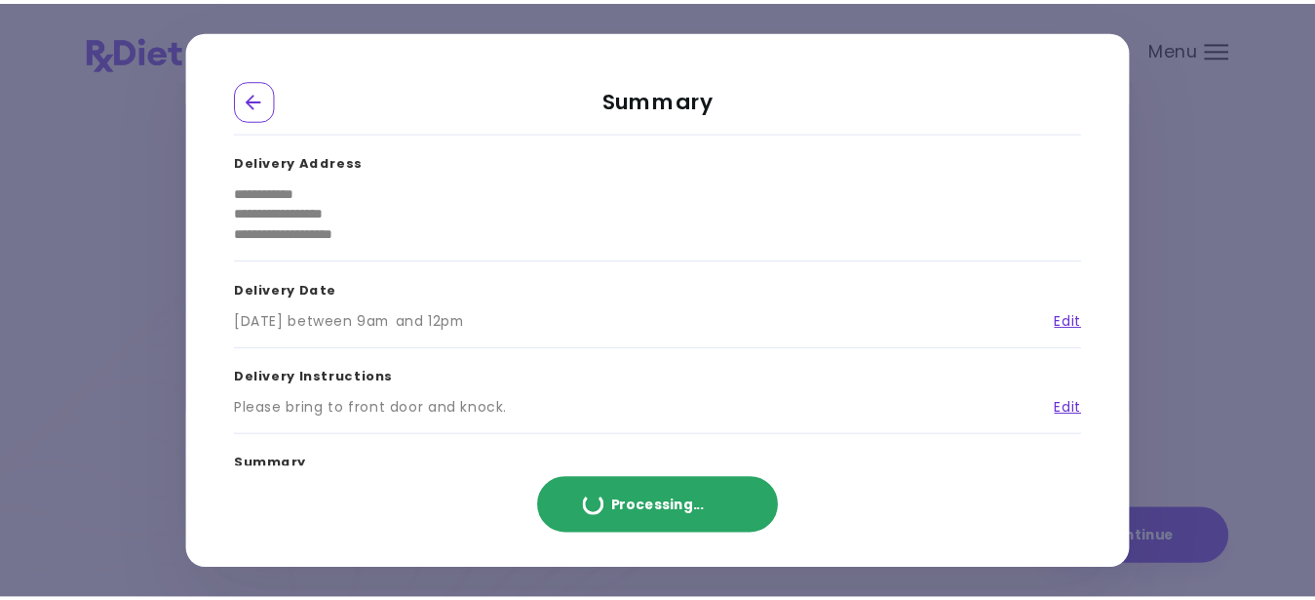
scroll to position [0, 0]
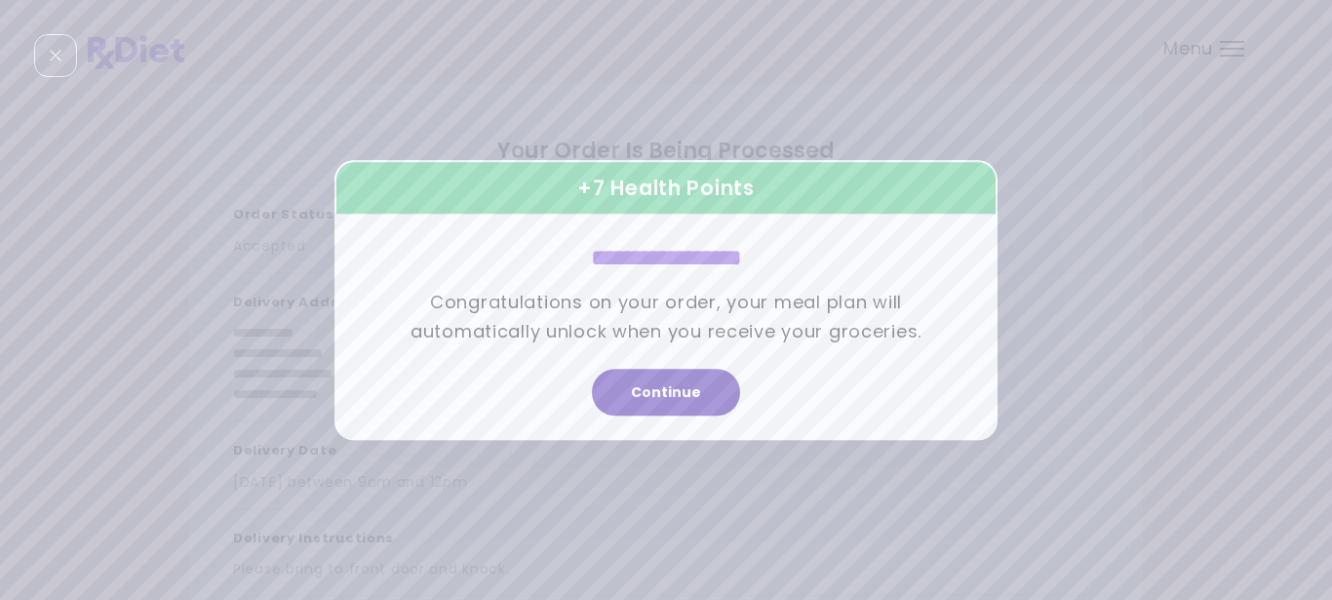
click at [661, 392] on button "Continue" at bounding box center [666, 392] width 148 height 47
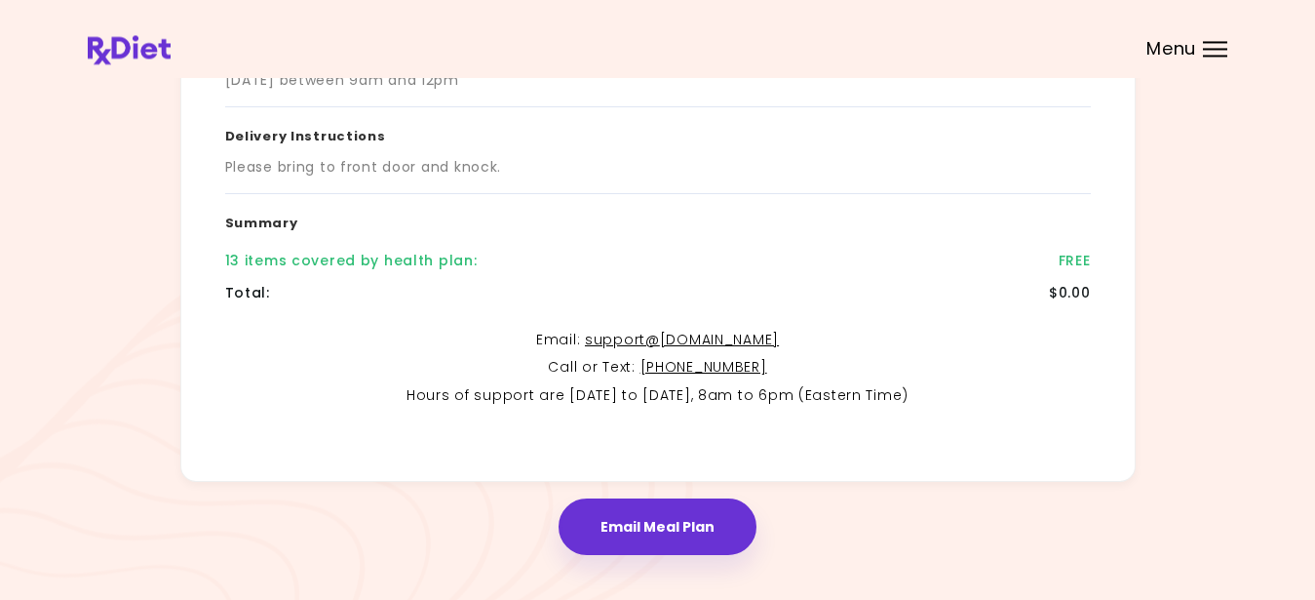
scroll to position [440, 0]
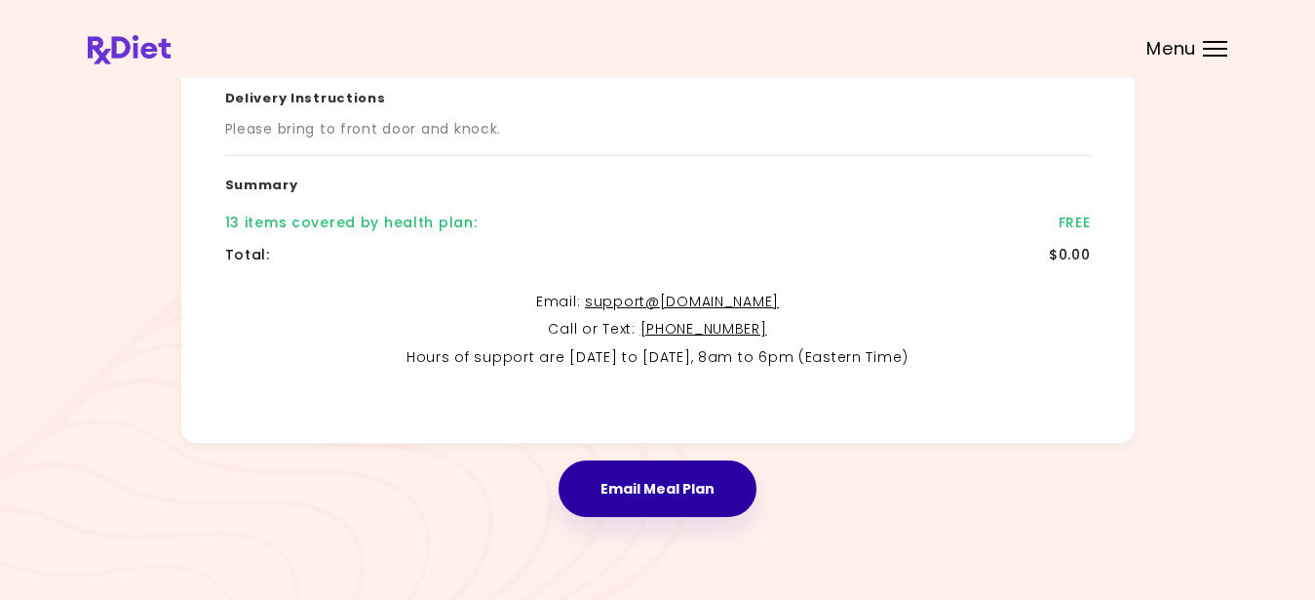
click at [648, 486] on button "Email Meal Plan" at bounding box center [658, 488] width 198 height 57
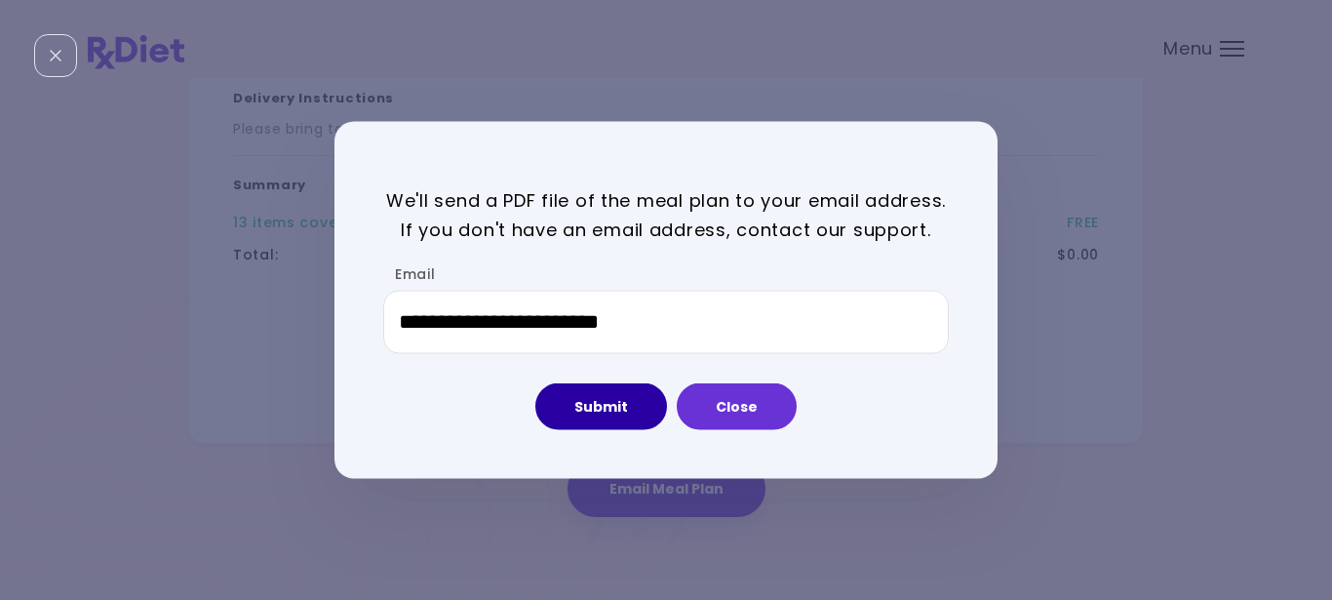
click at [603, 408] on button "Submit" at bounding box center [601, 406] width 132 height 47
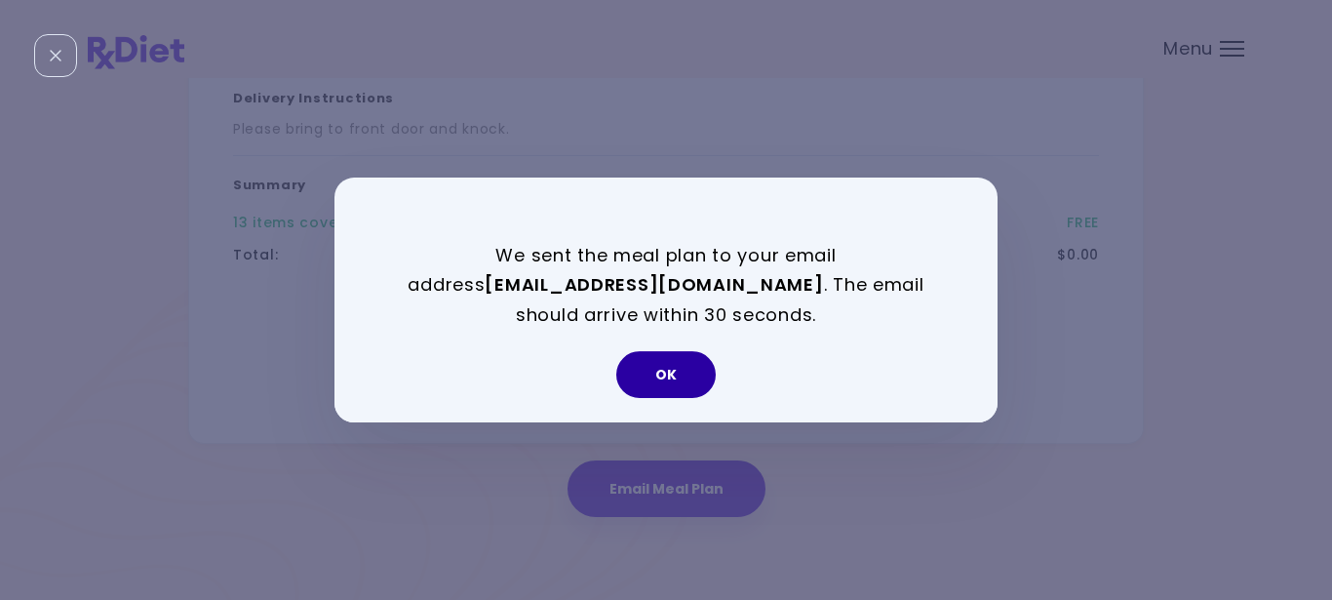
click at [657, 367] on button "OK" at bounding box center [665, 374] width 99 height 47
